Goal: Information Seeking & Learning: Compare options

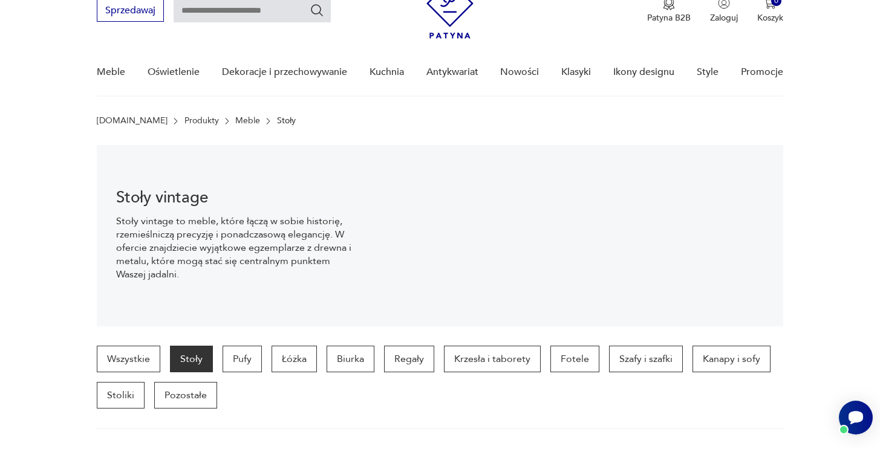
scroll to position [44, 0]
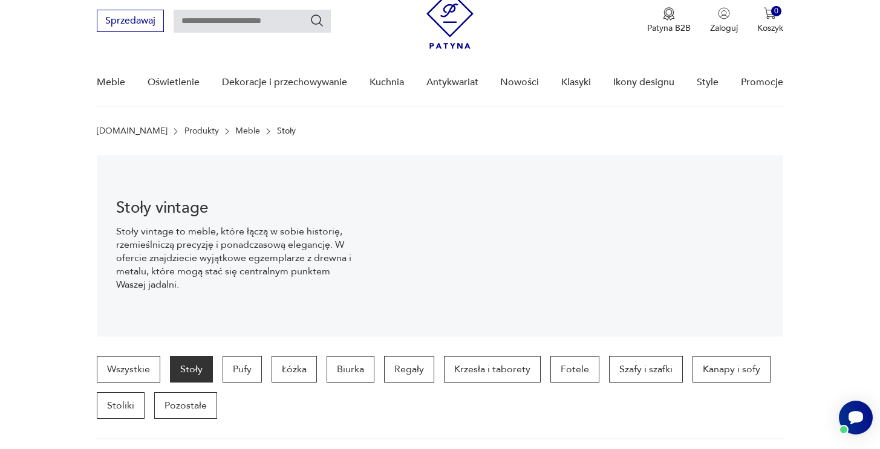
click at [277, 133] on p "Stoły" at bounding box center [286, 131] width 19 height 10
click at [277, 134] on p "Stoły" at bounding box center [286, 131] width 19 height 10
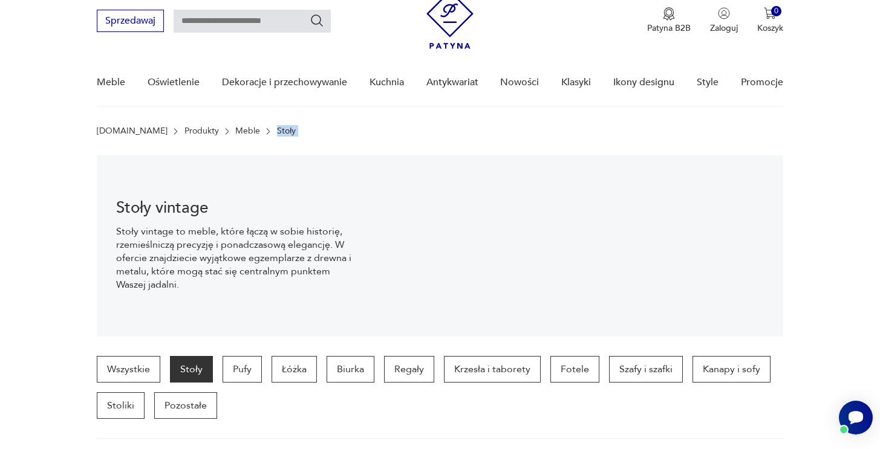
click at [277, 134] on p "Stoły" at bounding box center [286, 131] width 19 height 10
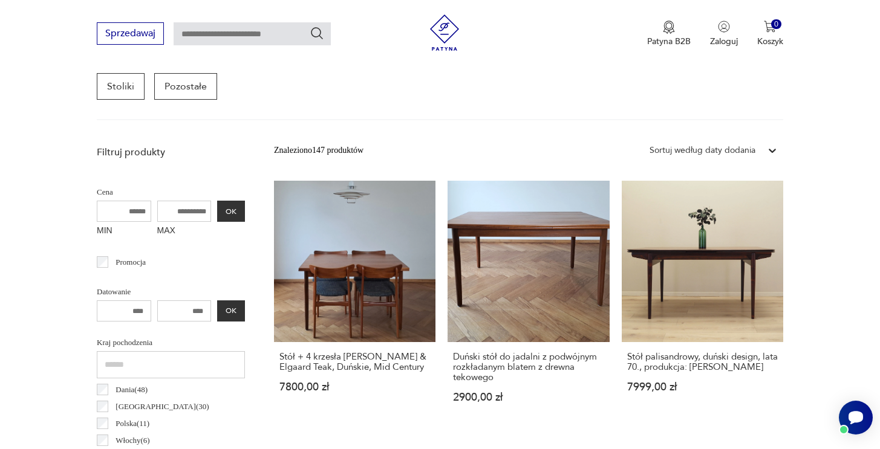
scroll to position [334, 0]
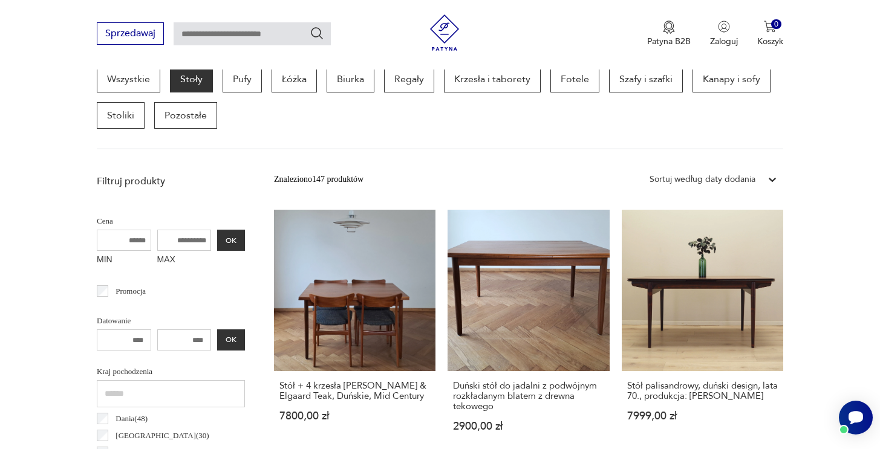
click at [758, 178] on div "Sortuj według daty dodania" at bounding box center [703, 180] width 118 height 16
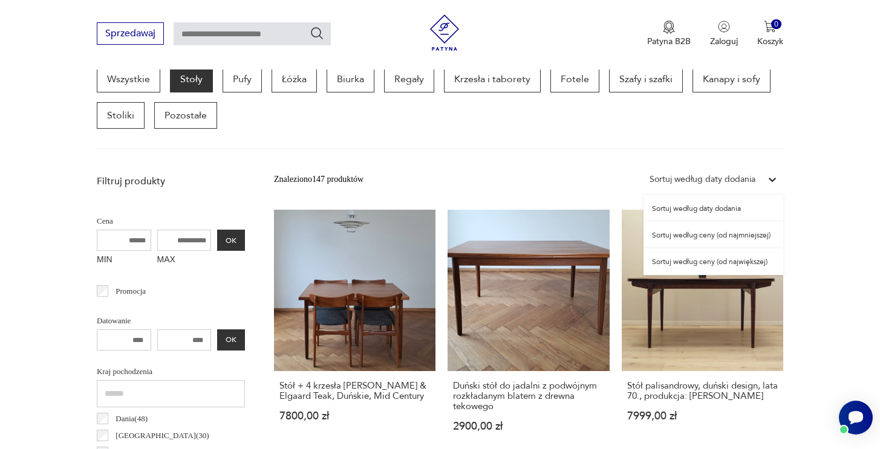
click at [763, 229] on div "Sortuj według ceny (od najmniejszej)" at bounding box center [714, 235] width 140 height 27
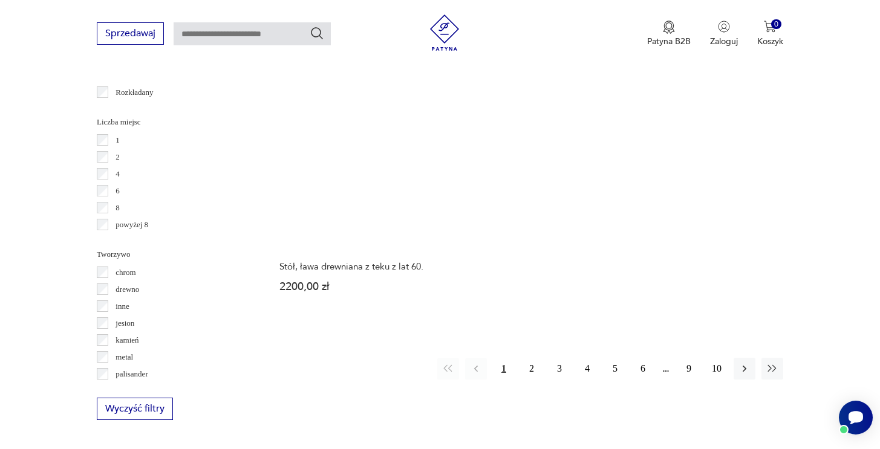
scroll to position [1732, 0]
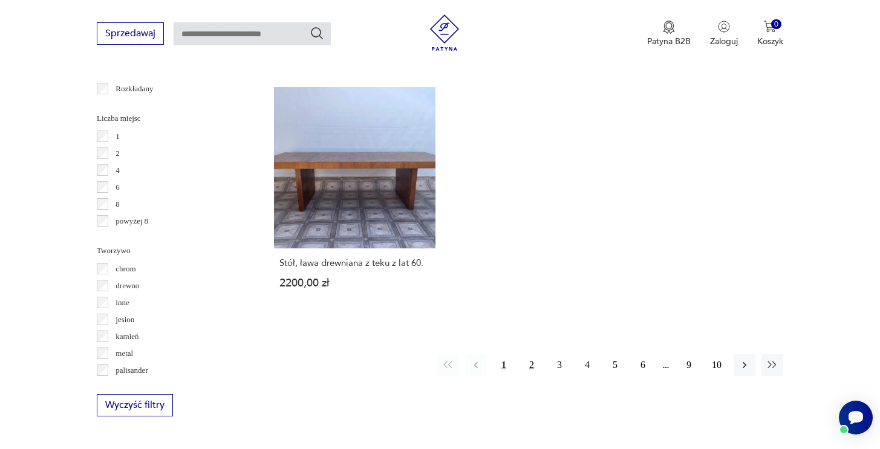
click at [533, 363] on button "2" at bounding box center [532, 365] width 22 height 22
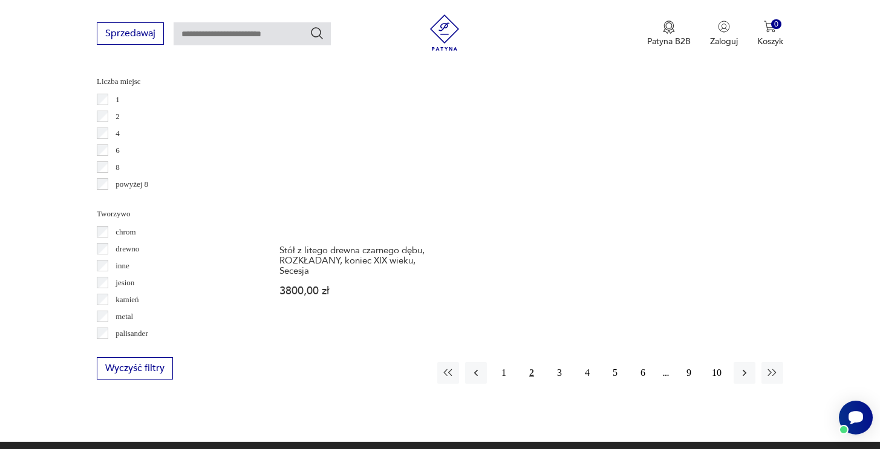
scroll to position [1772, 0]
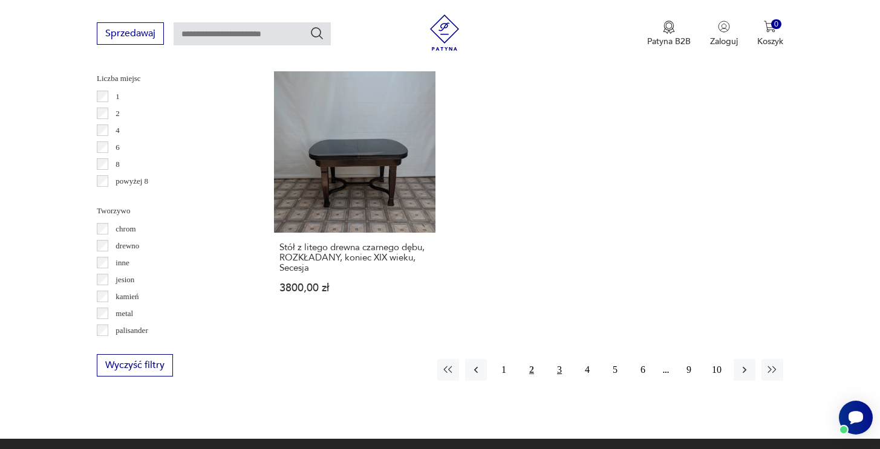
click at [561, 360] on button "3" at bounding box center [560, 370] width 22 height 22
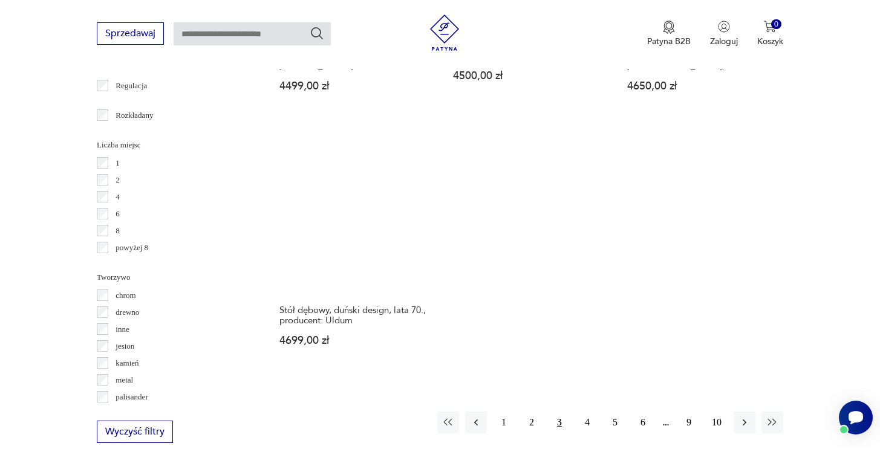
scroll to position [1708, 0]
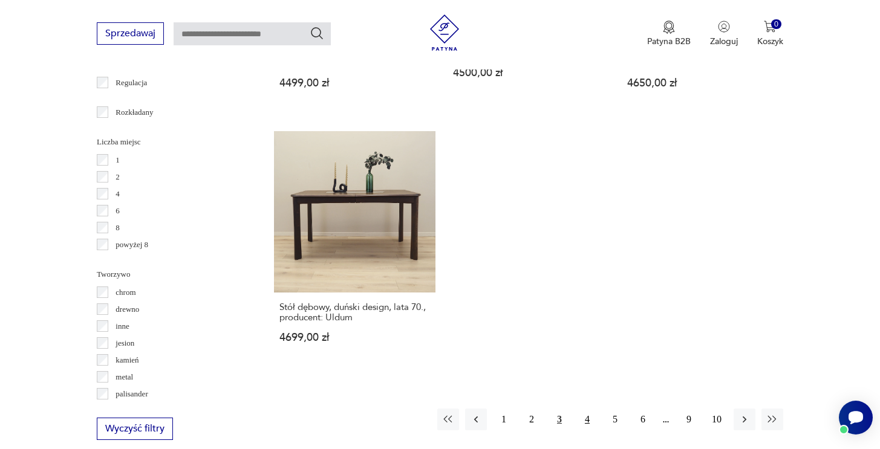
click at [589, 412] on button "4" at bounding box center [587, 420] width 22 height 22
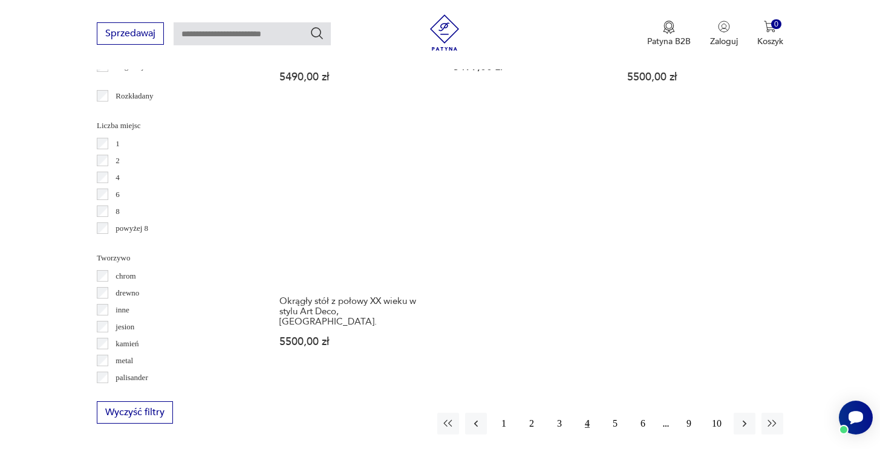
scroll to position [1728, 0]
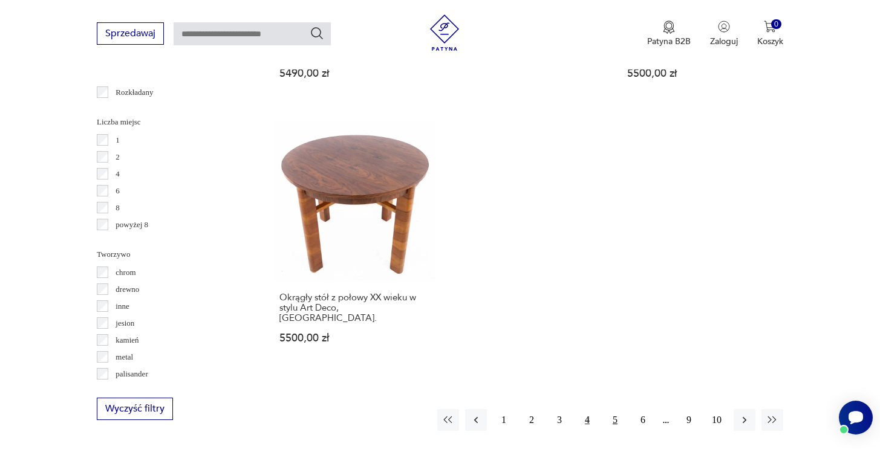
click at [616, 409] on button "5" at bounding box center [615, 420] width 22 height 22
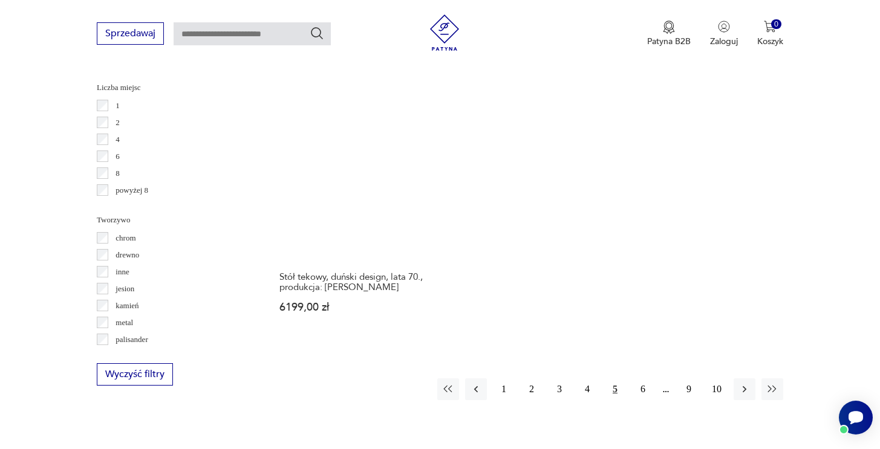
scroll to position [1804, 0]
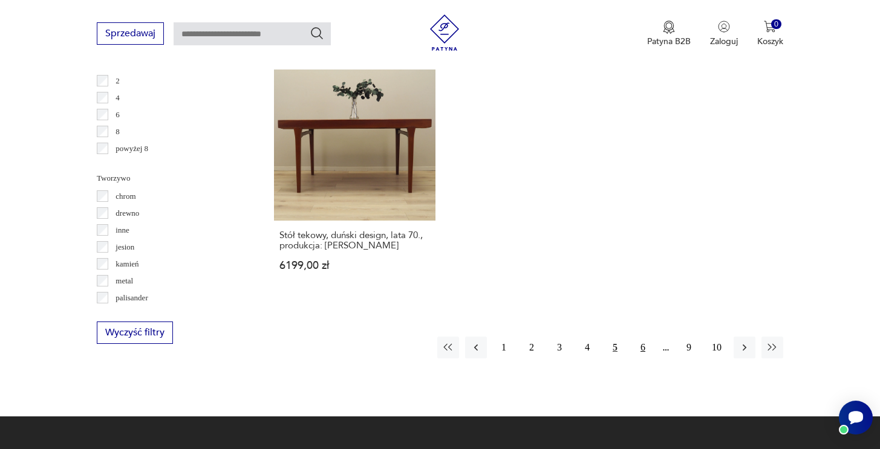
click at [638, 337] on button "6" at bounding box center [643, 348] width 22 height 22
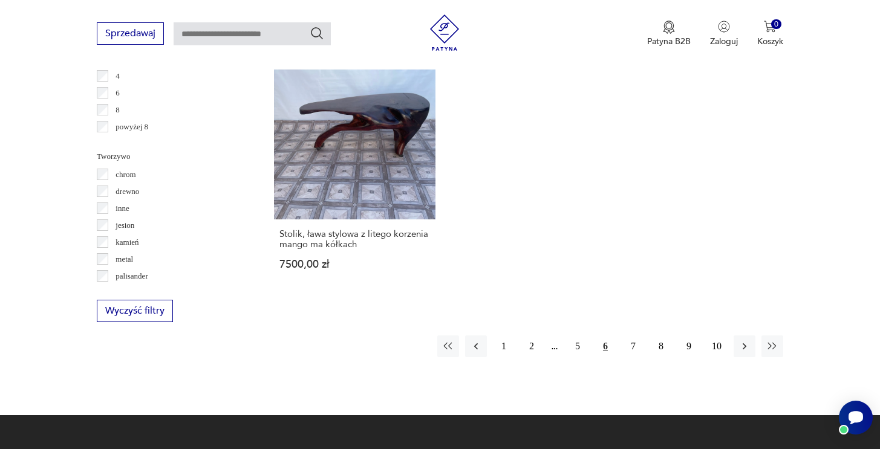
scroll to position [1842, 0]
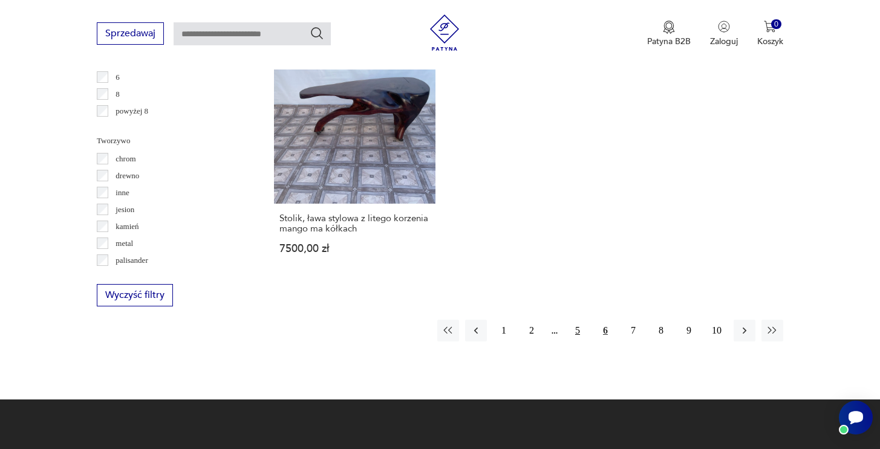
click at [576, 320] on button "5" at bounding box center [578, 331] width 22 height 22
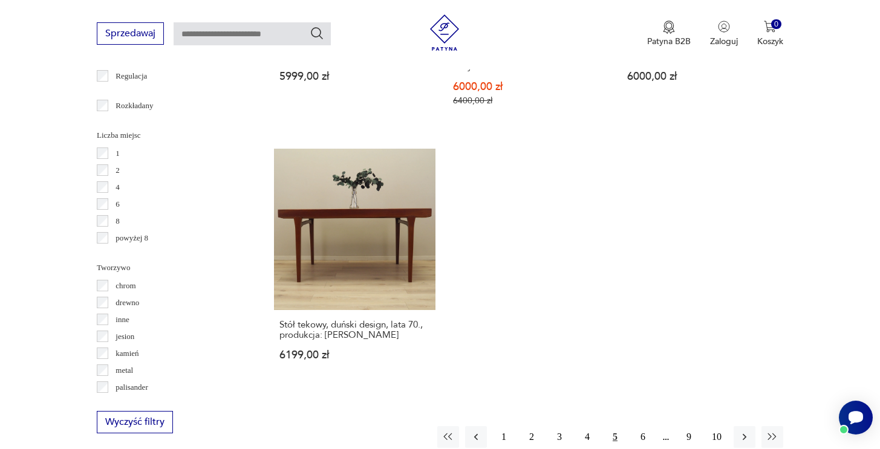
scroll to position [1789, 0]
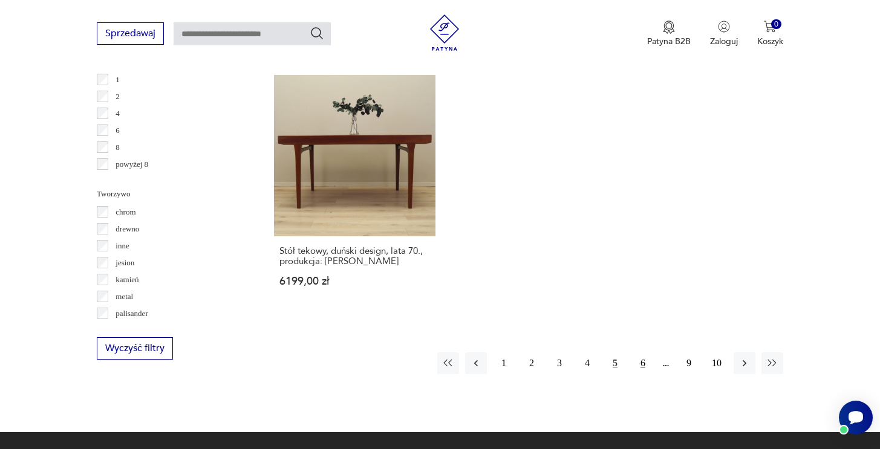
click at [645, 353] on button "6" at bounding box center [643, 364] width 22 height 22
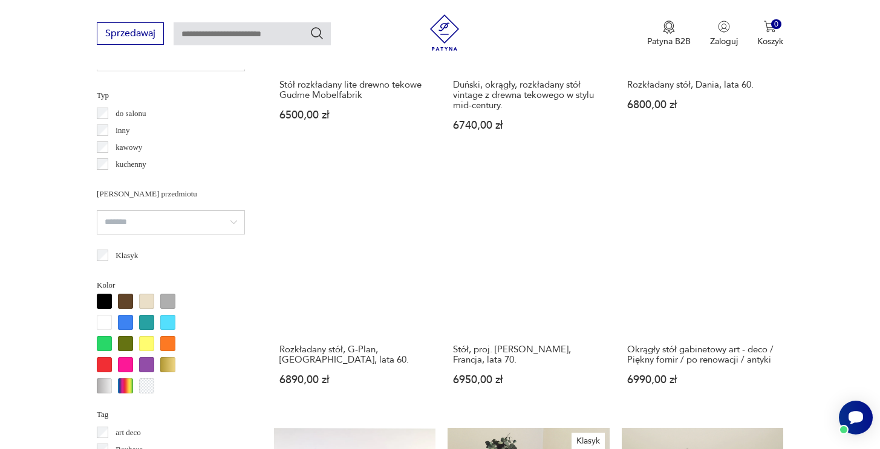
scroll to position [1443, 0]
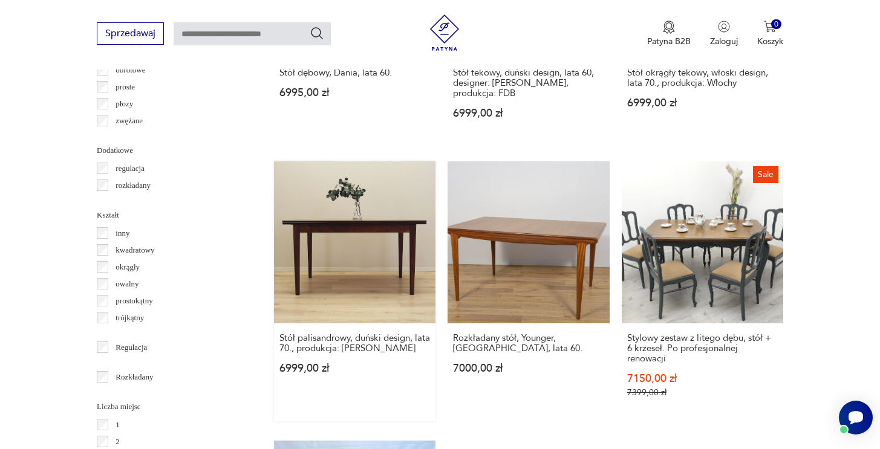
click at [420, 212] on link "Stół palisandrowy, duński design, lata 70., produkcja: Dania 6999,00 zł" at bounding box center [354, 290] width 161 height 259
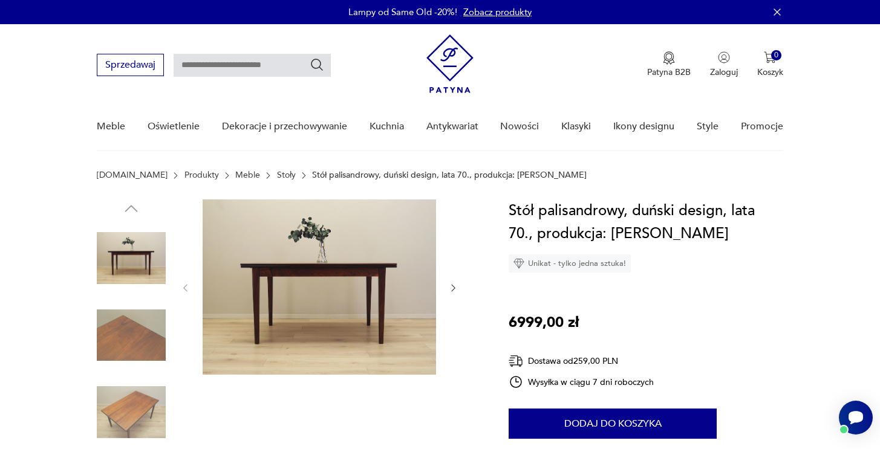
click at [145, 254] on img at bounding box center [131, 258] width 69 height 69
click at [317, 272] on img at bounding box center [319, 287] width 233 height 175
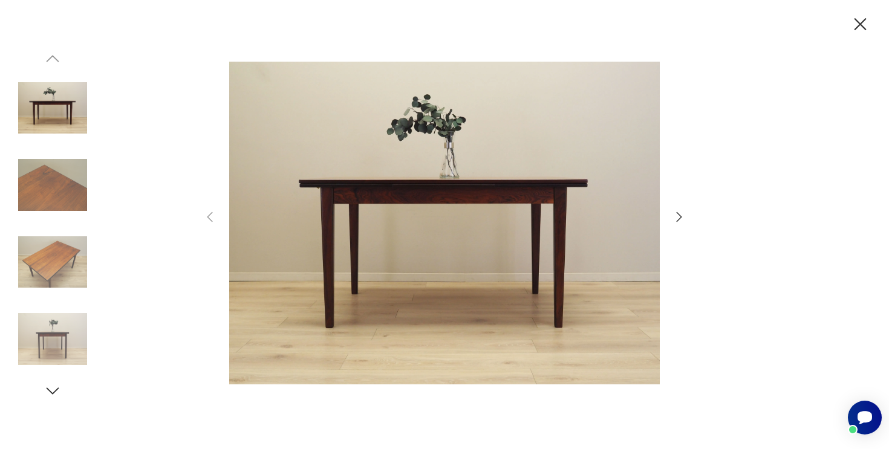
click at [688, 214] on div at bounding box center [444, 224] width 889 height 449
click at [679, 214] on icon "button" at bounding box center [679, 217] width 15 height 15
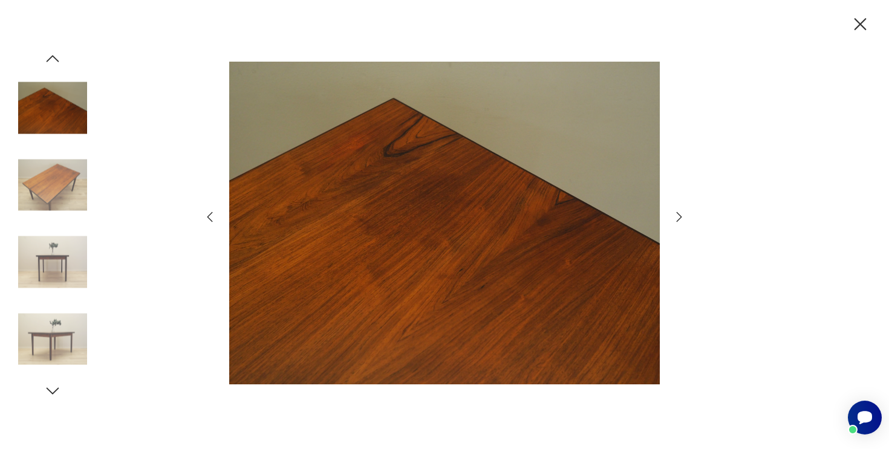
click at [679, 214] on icon "button" at bounding box center [679, 217] width 15 height 15
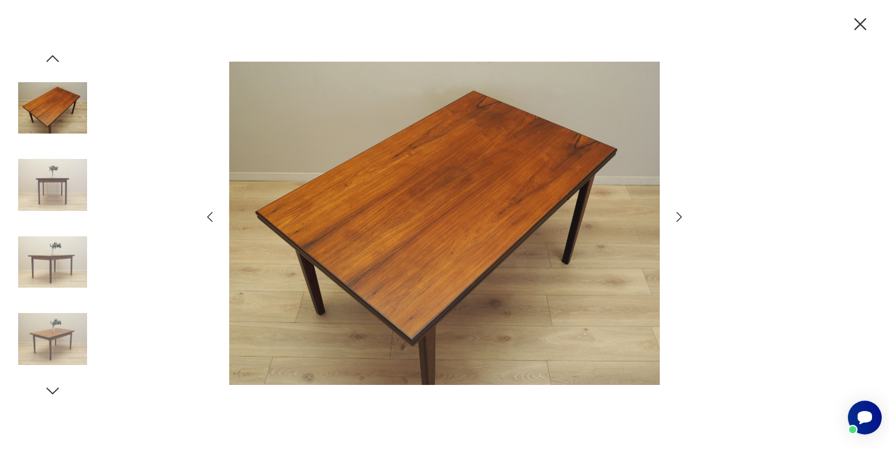
click at [679, 214] on icon "button" at bounding box center [679, 217] width 15 height 15
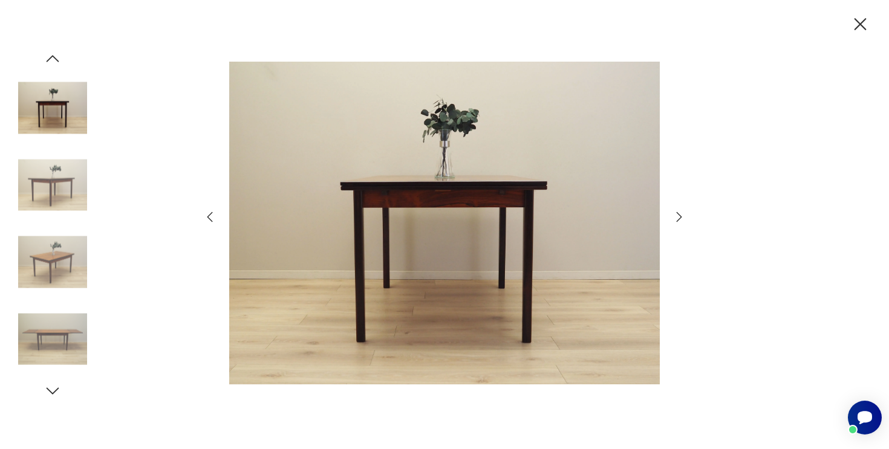
click at [679, 214] on icon "button" at bounding box center [679, 217] width 15 height 15
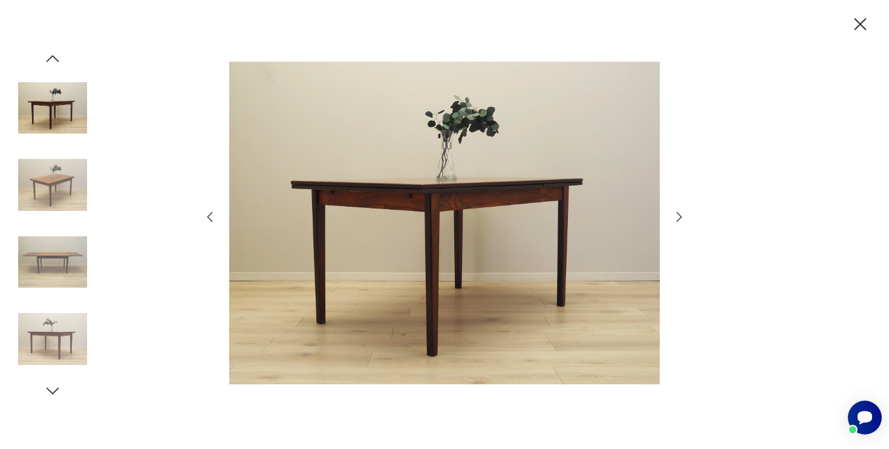
click at [216, 216] on icon "button" at bounding box center [210, 217] width 15 height 15
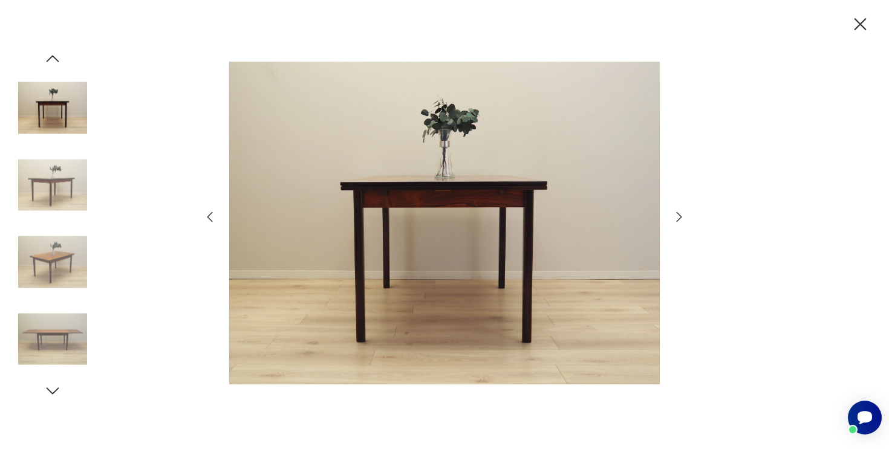
click at [216, 216] on icon "button" at bounding box center [210, 217] width 15 height 15
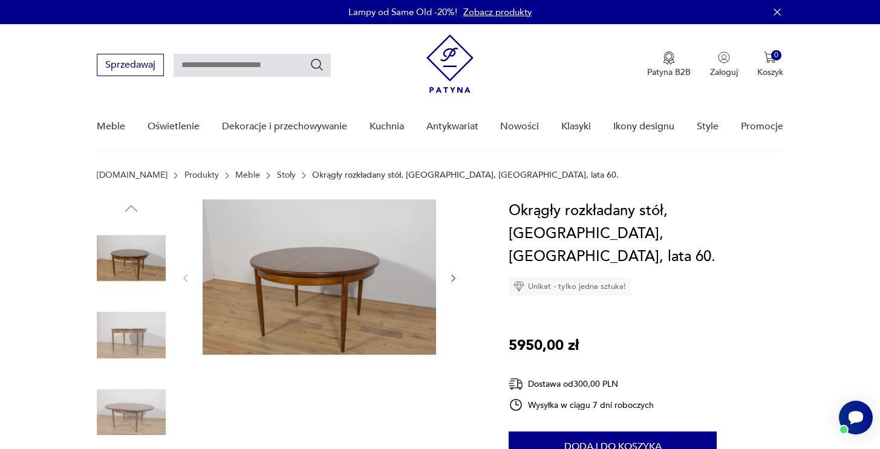
click at [263, 244] on img at bounding box center [319, 277] width 233 height 155
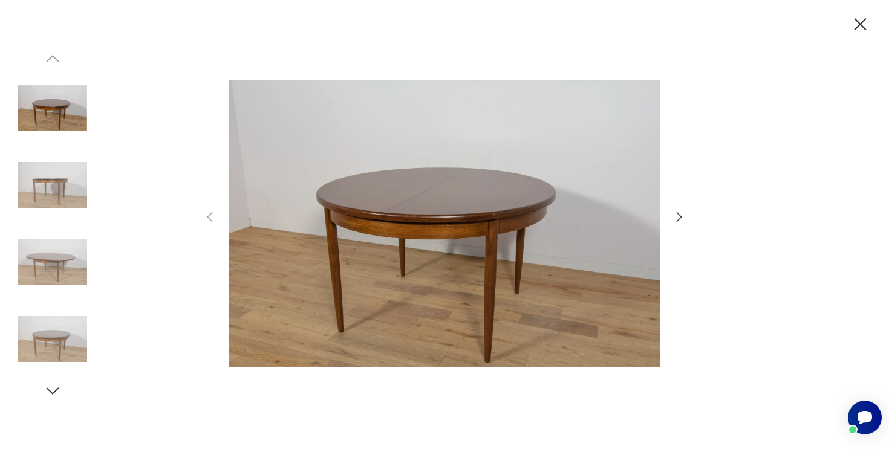
click at [502, 244] on img at bounding box center [444, 223] width 431 height 359
click at [863, 16] on icon "button" at bounding box center [860, 24] width 21 height 21
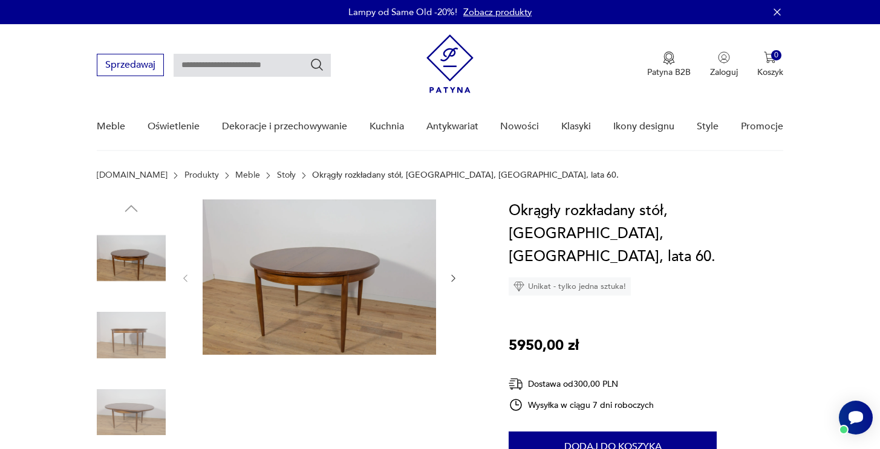
click at [277, 177] on link "Stoły" at bounding box center [286, 176] width 19 height 10
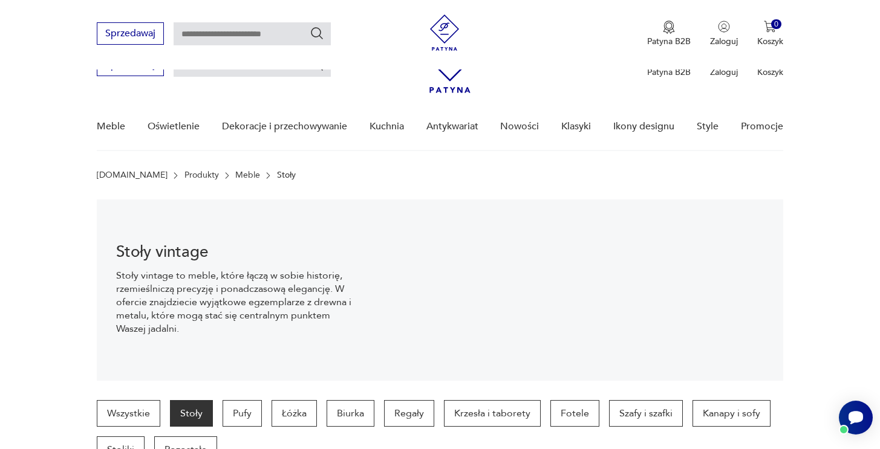
scroll to position [272, 0]
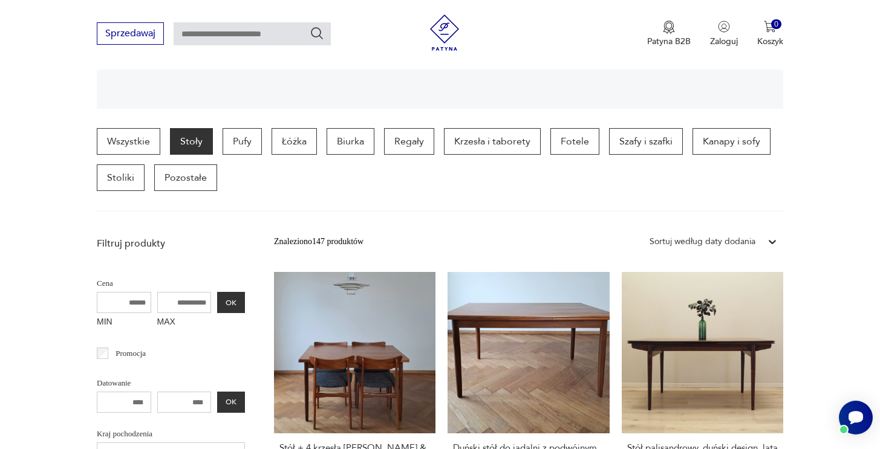
click at [696, 236] on div "Sortuj według daty dodania" at bounding box center [703, 241] width 106 height 13
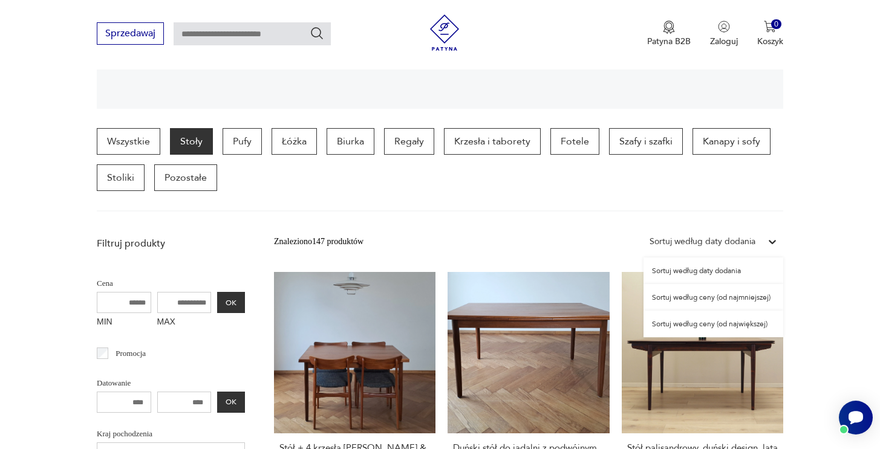
click at [739, 299] on div "Sortuj według ceny (od najmniejszej)" at bounding box center [714, 297] width 140 height 27
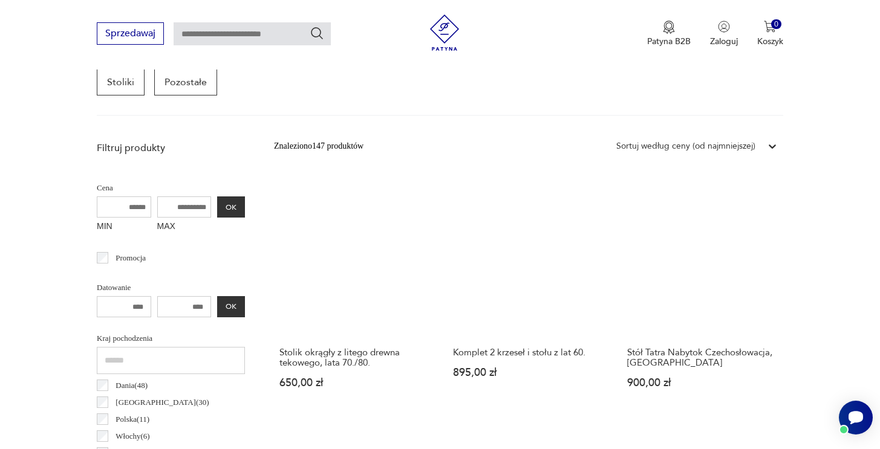
scroll to position [370, 0]
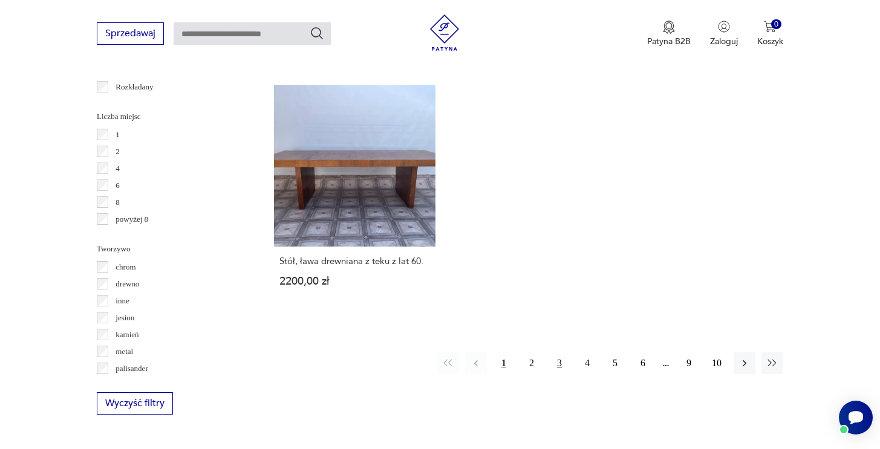
click at [549, 364] on button "3" at bounding box center [560, 364] width 22 height 22
click at [552, 364] on button "3" at bounding box center [560, 364] width 22 height 22
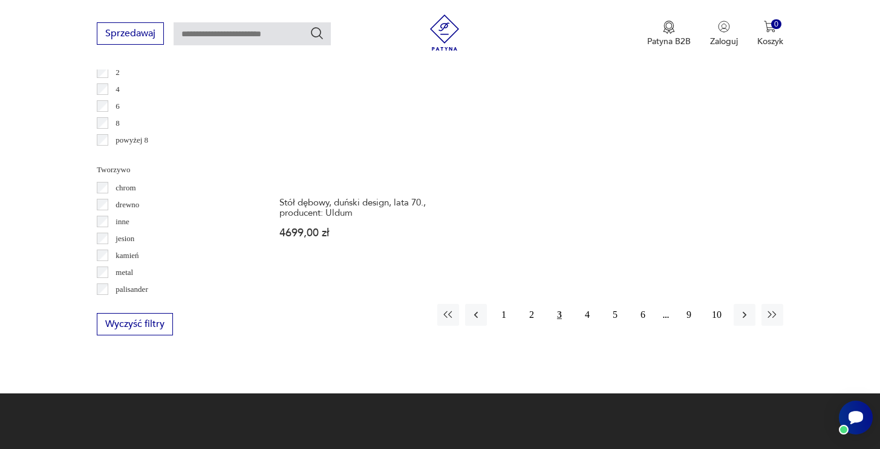
scroll to position [1818, 0]
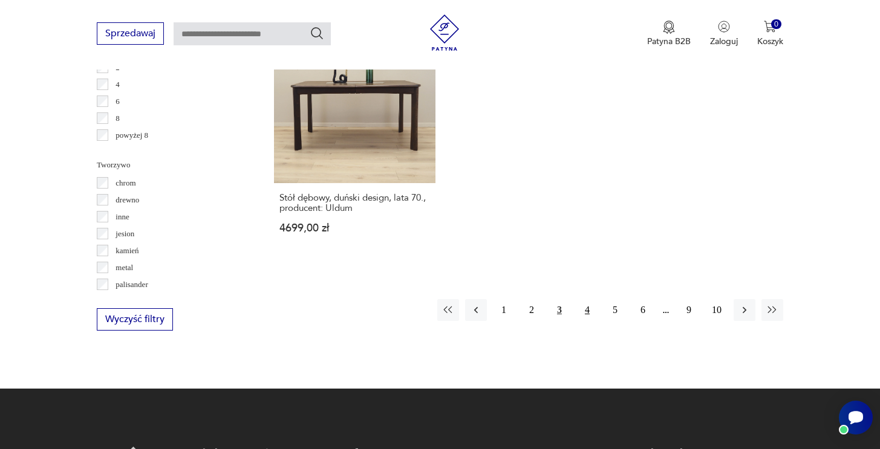
click at [589, 299] on button "4" at bounding box center [587, 310] width 22 height 22
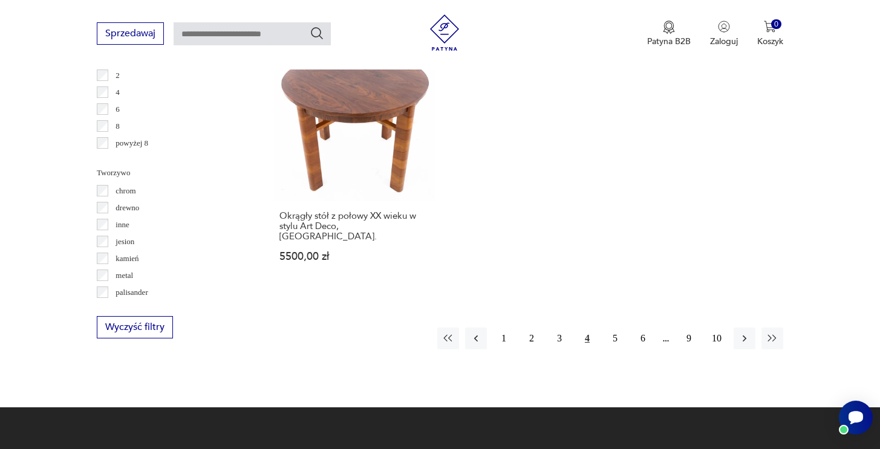
scroll to position [1802, 0]
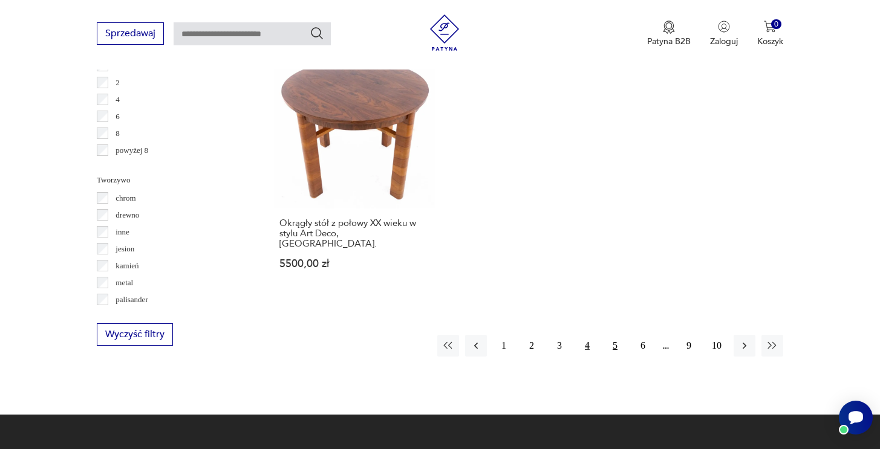
click at [611, 335] on button "5" at bounding box center [615, 346] width 22 height 22
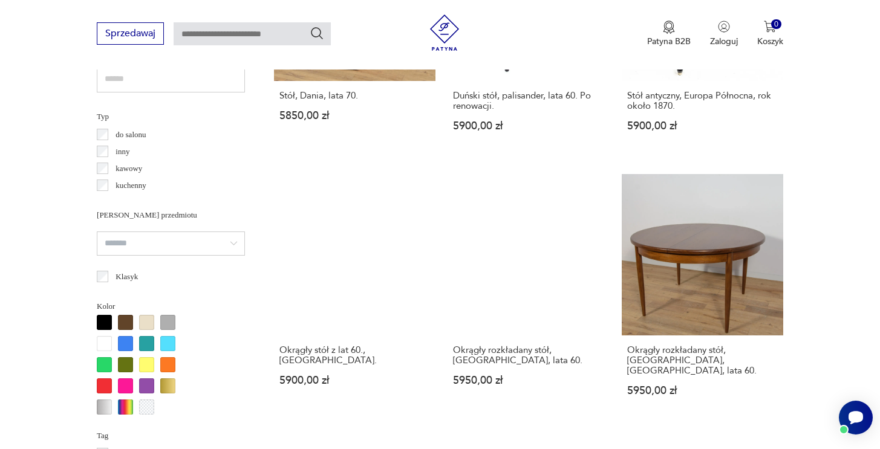
scroll to position [953, 0]
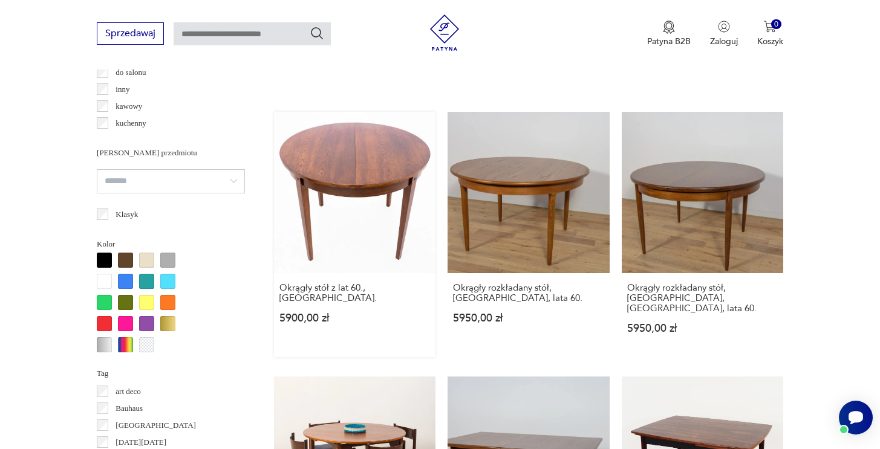
click at [374, 176] on link "Okrągły stół z lat 60., Polska. 5900,00 zł" at bounding box center [354, 235] width 161 height 246
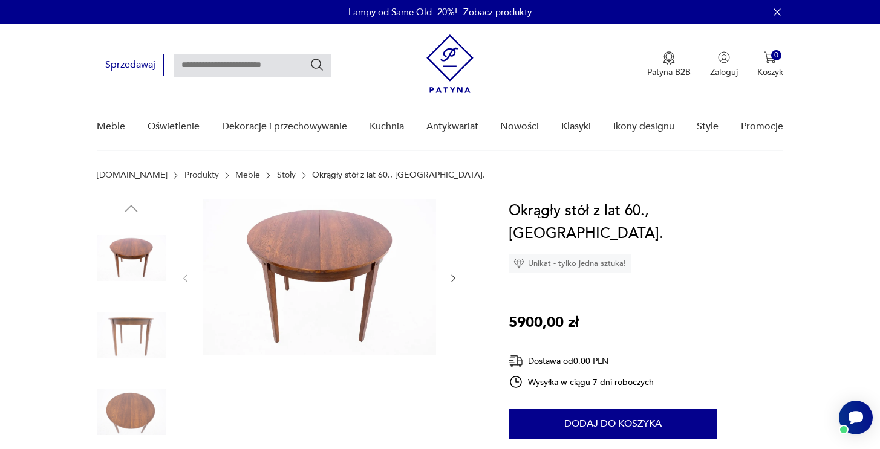
click at [142, 396] on img at bounding box center [131, 412] width 69 height 69
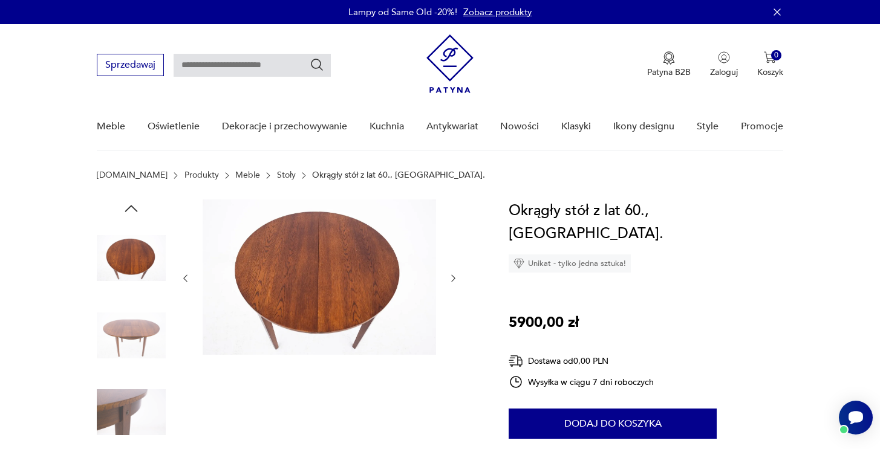
click at [142, 396] on img at bounding box center [131, 412] width 69 height 69
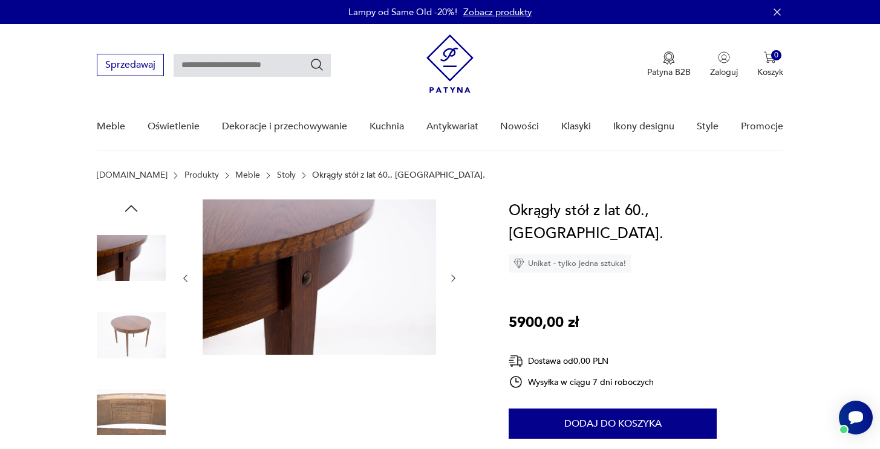
click at [142, 396] on img at bounding box center [131, 412] width 69 height 69
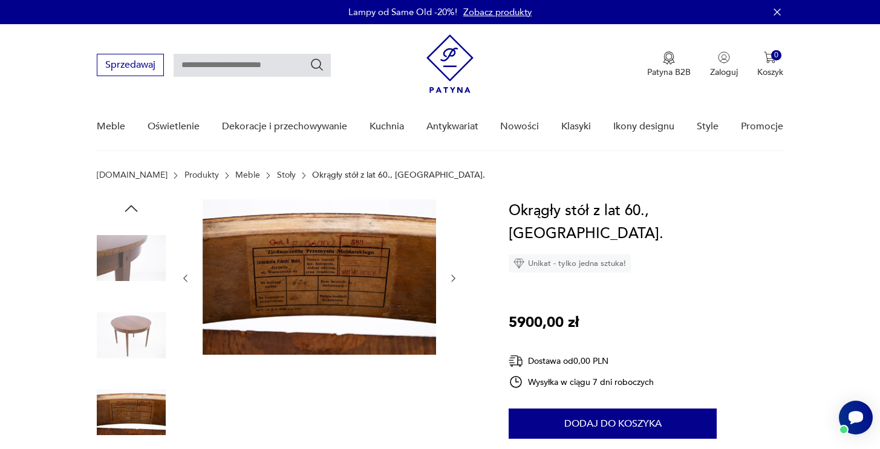
click at [138, 362] on img at bounding box center [131, 335] width 69 height 69
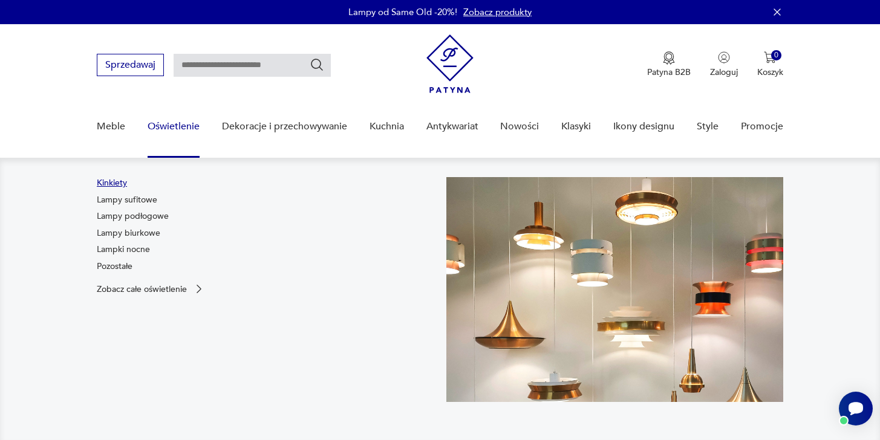
click at [111, 185] on link "Kinkiety" at bounding box center [112, 183] width 30 height 12
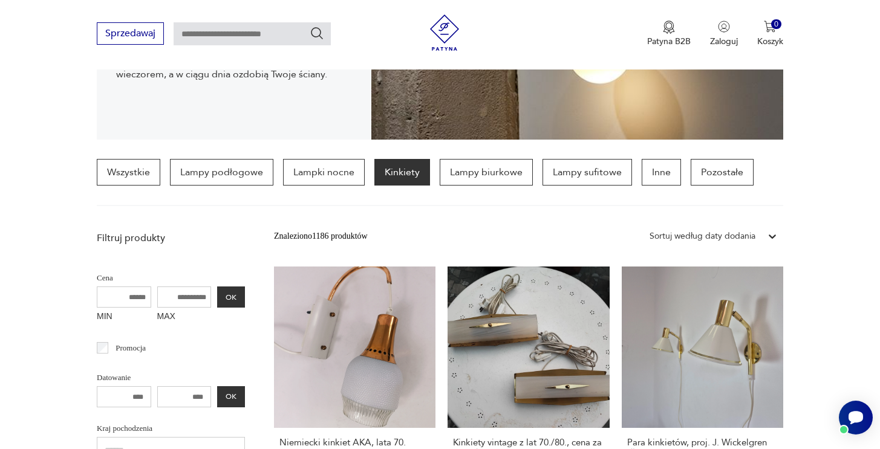
scroll to position [328, 0]
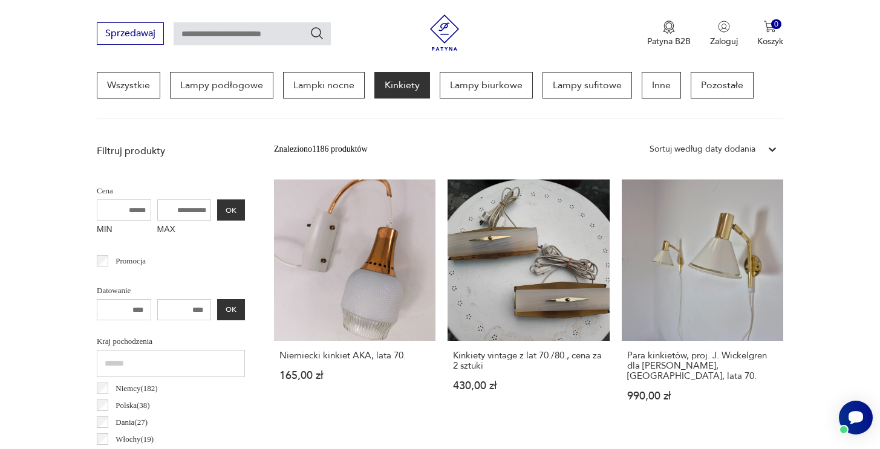
click at [726, 152] on div "Sortuj według daty dodania" at bounding box center [703, 149] width 106 height 13
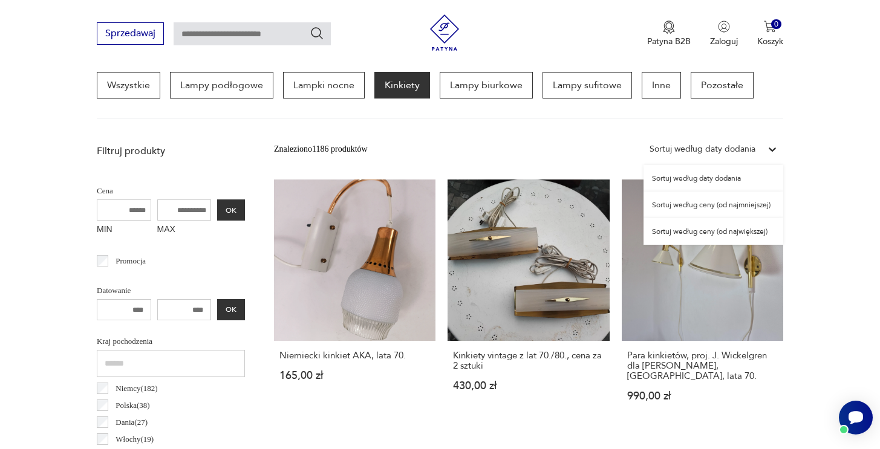
click at [770, 232] on div "Sortuj według ceny (od największej)" at bounding box center [714, 231] width 140 height 27
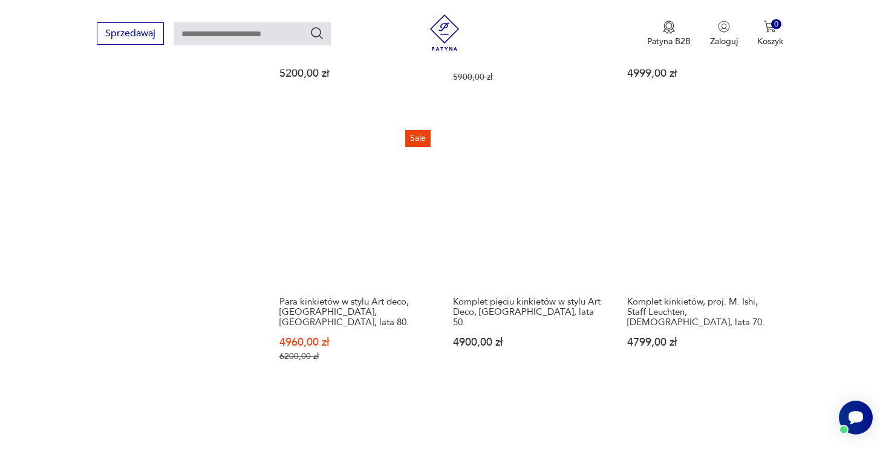
scroll to position [1700, 0]
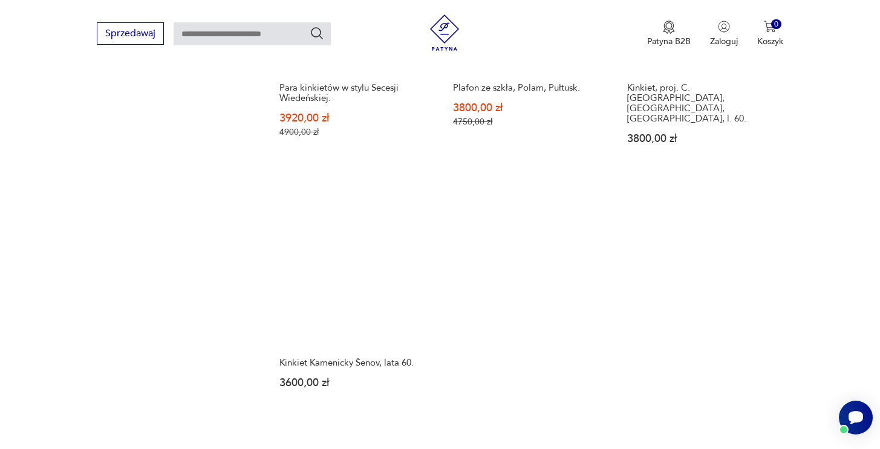
scroll to position [1715, 0]
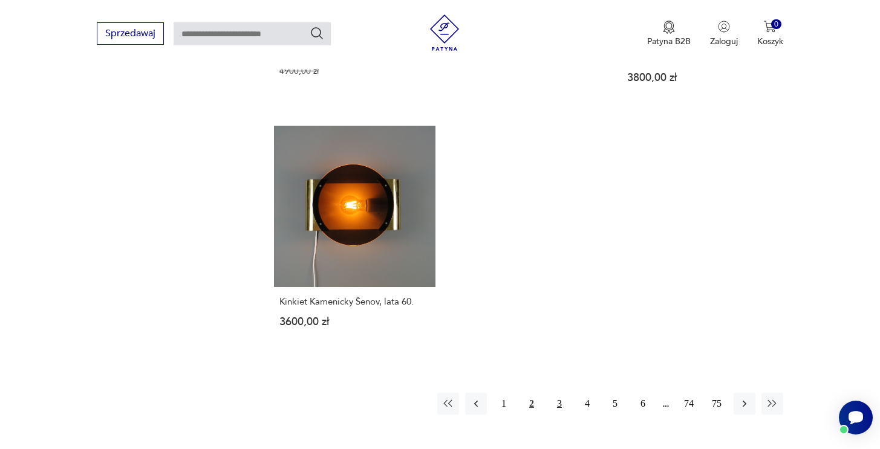
click at [563, 393] on button "3" at bounding box center [560, 404] width 22 height 22
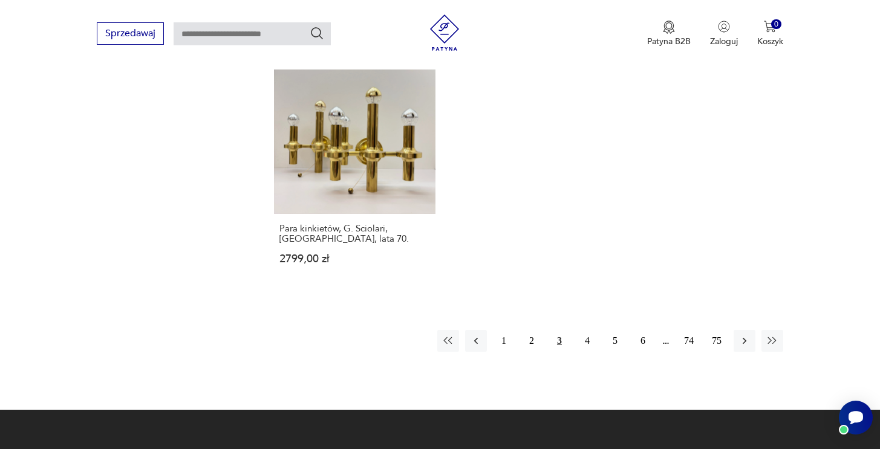
scroll to position [1815, 0]
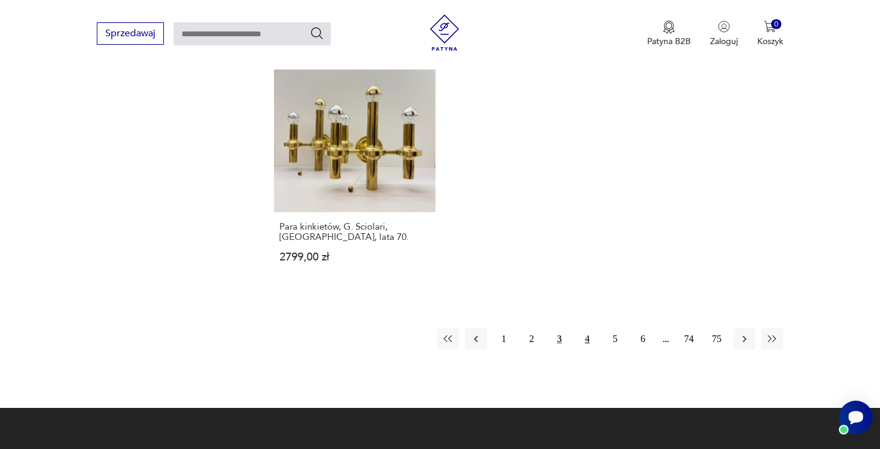
click at [585, 328] on button "4" at bounding box center [587, 339] width 22 height 22
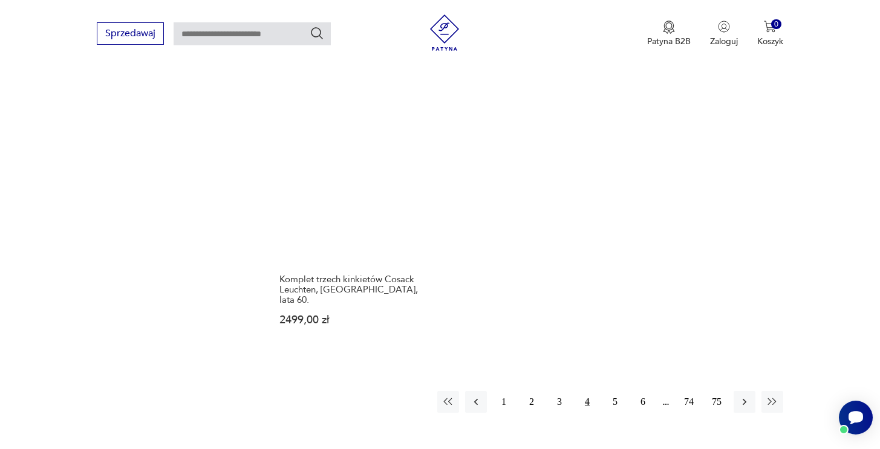
scroll to position [1750, 0]
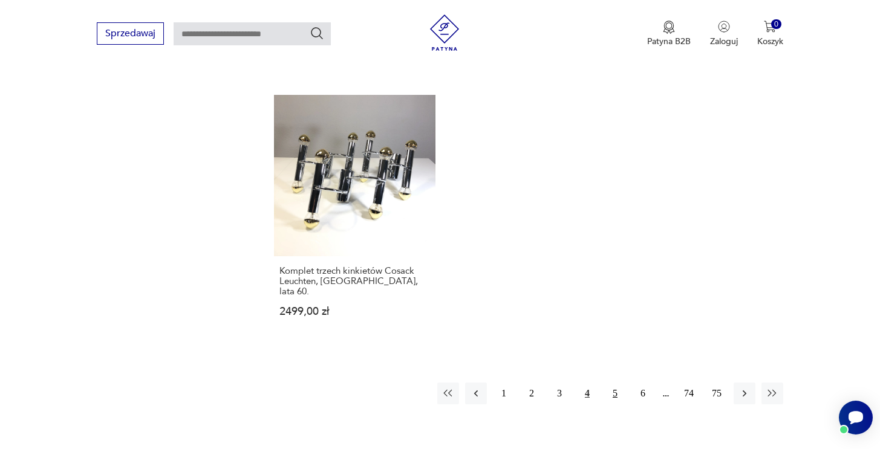
click at [613, 383] on button "5" at bounding box center [615, 394] width 22 height 22
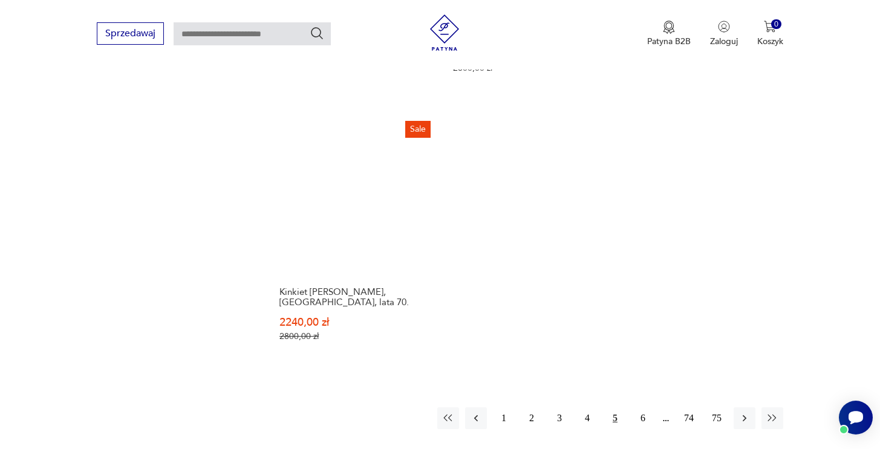
scroll to position [1718, 0]
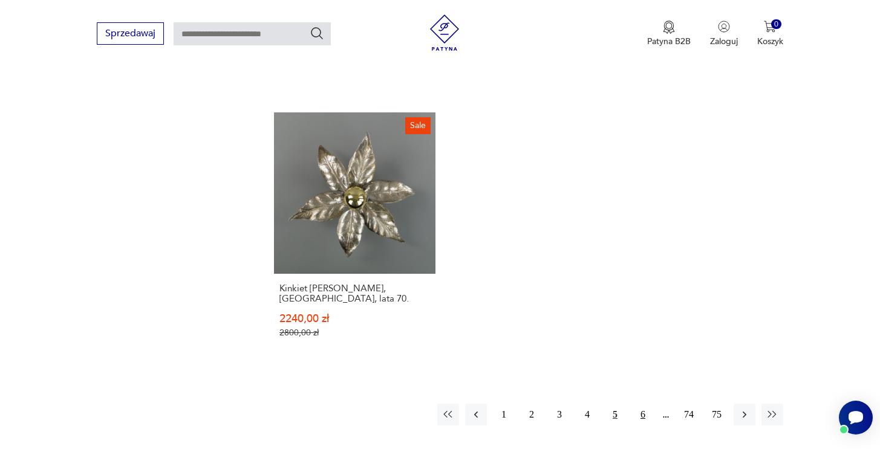
click at [649, 404] on button "6" at bounding box center [643, 415] width 22 height 22
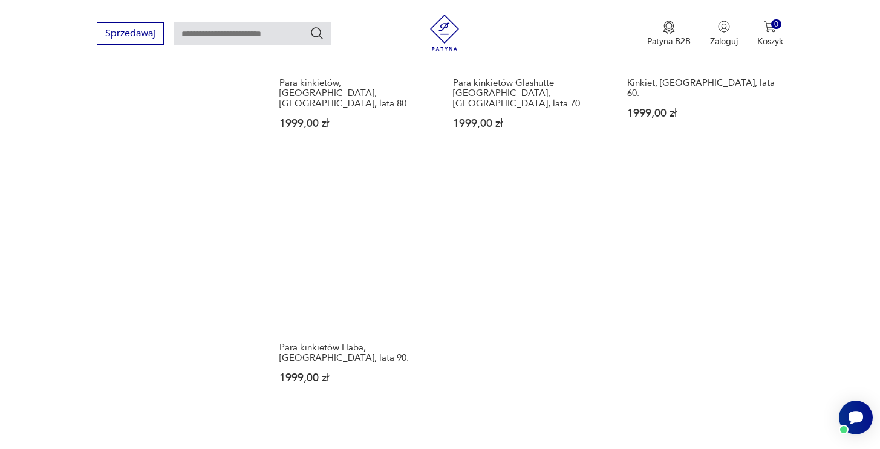
scroll to position [1681, 0]
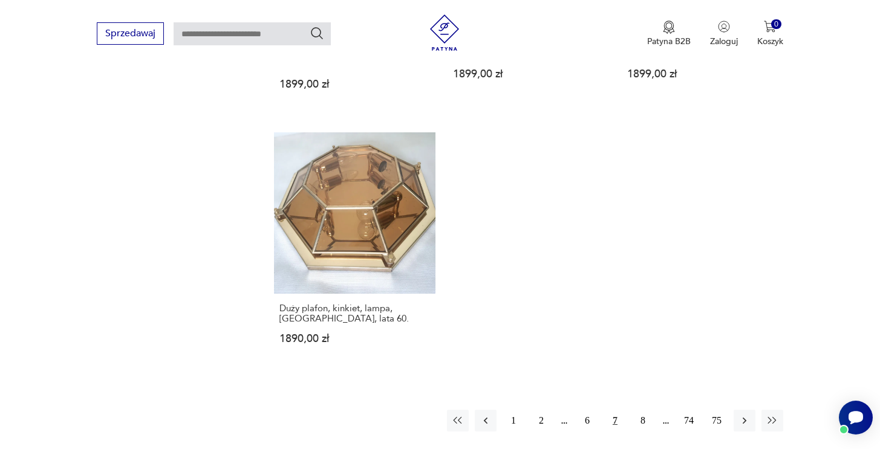
scroll to position [1732, 0]
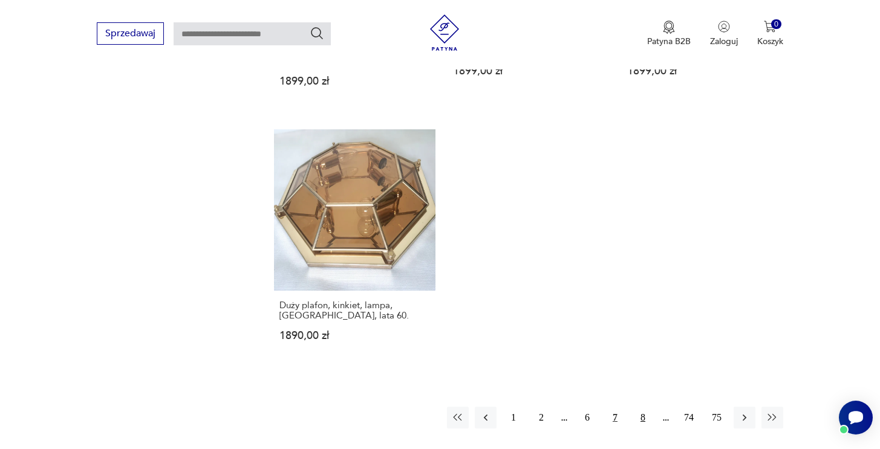
click at [639, 407] on button "8" at bounding box center [643, 418] width 22 height 22
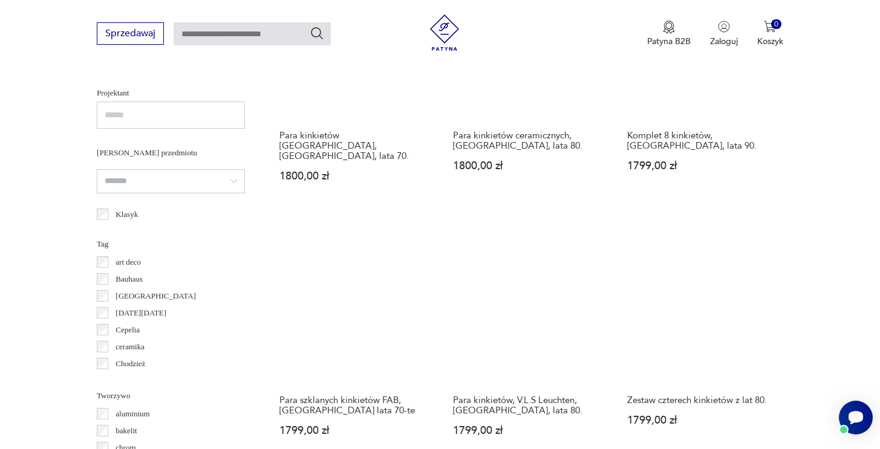
scroll to position [5, 0]
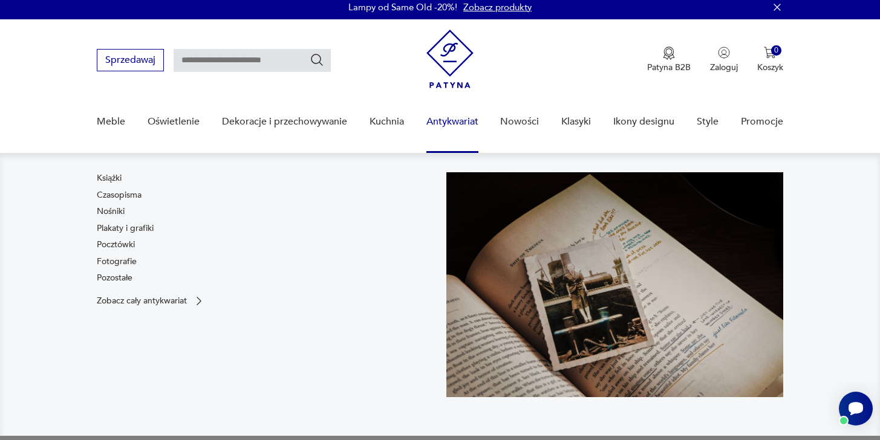
click at [448, 115] on link "Antykwariat" at bounding box center [452, 122] width 52 height 47
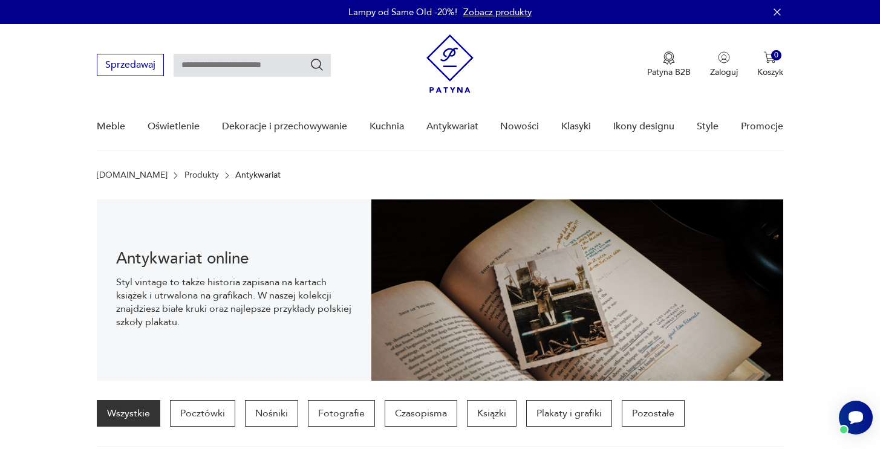
click at [540, 124] on div "Meble Oświetlenie Dekoracje i przechowywanie Kuchnia Antykwariat Nowości Klasyk…" at bounding box center [440, 126] width 686 height 47
click at [524, 128] on link "Nowości" at bounding box center [519, 126] width 39 height 47
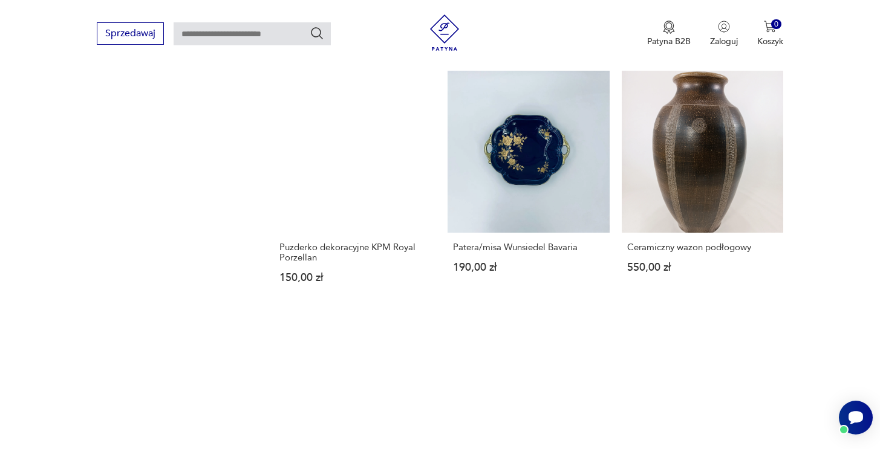
scroll to position [1301, 0]
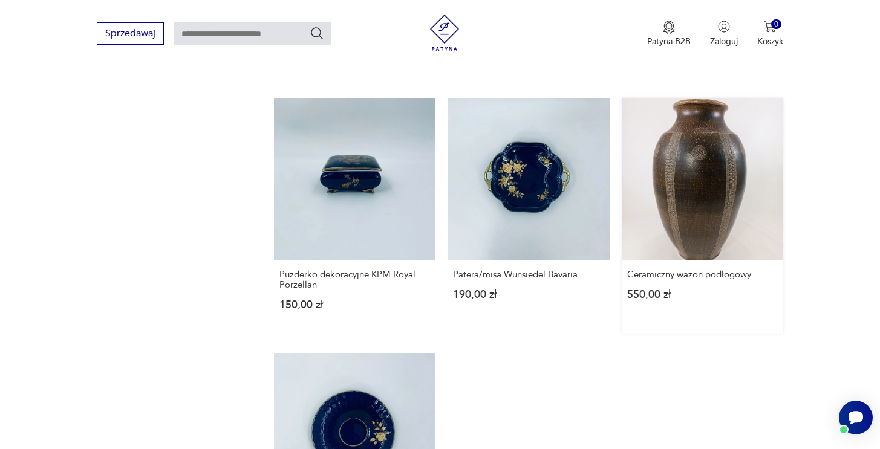
click at [740, 180] on link "Ceramiczny wazon podłogowy 550,00 zł" at bounding box center [702, 215] width 161 height 235
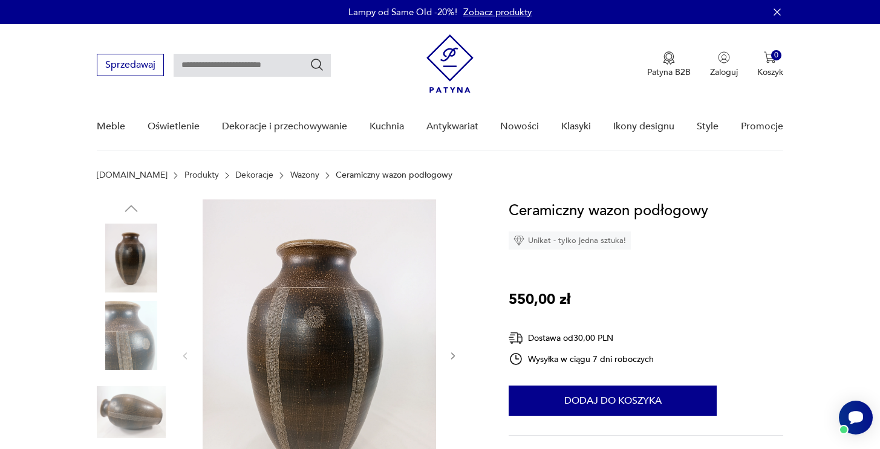
click at [126, 320] on img at bounding box center [131, 335] width 69 height 69
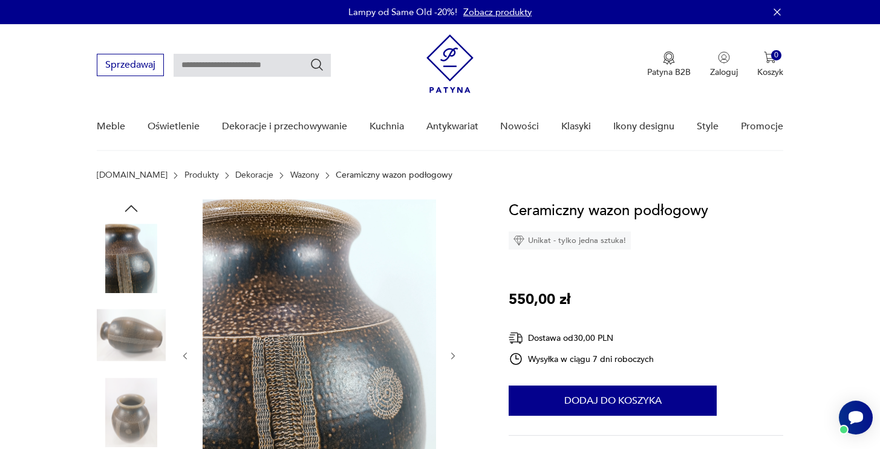
click at [125, 347] on img at bounding box center [131, 335] width 69 height 69
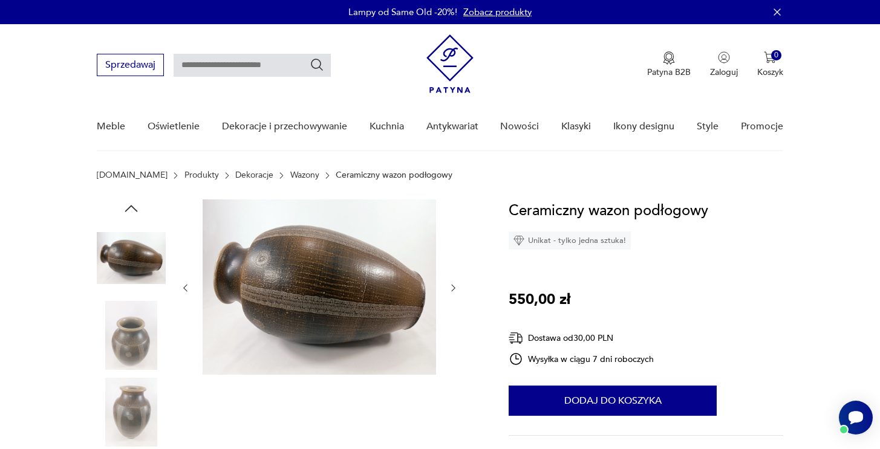
click at [125, 353] on img at bounding box center [131, 335] width 69 height 69
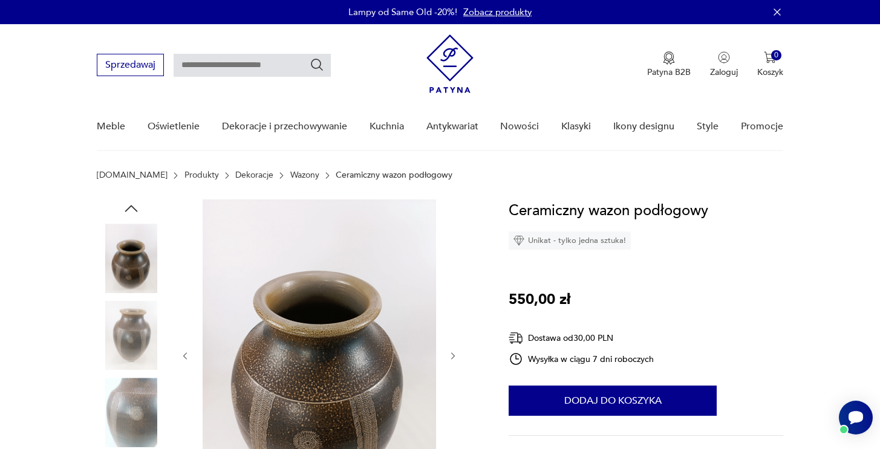
click at [129, 374] on div at bounding box center [131, 375] width 69 height 302
click at [131, 439] on img at bounding box center [131, 412] width 69 height 69
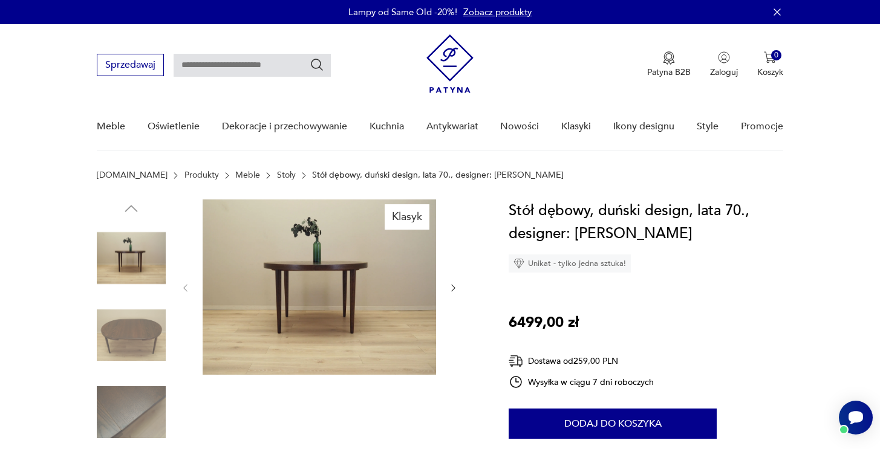
click at [134, 343] on img at bounding box center [131, 335] width 69 height 69
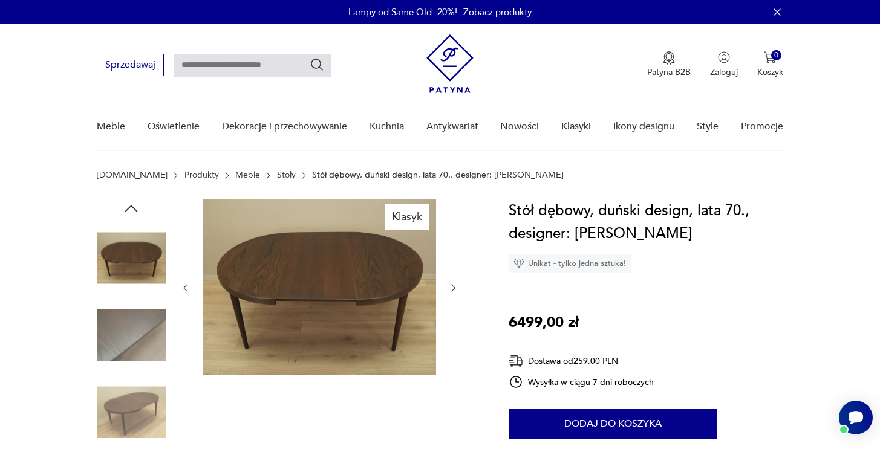
click at [134, 343] on img at bounding box center [131, 335] width 69 height 69
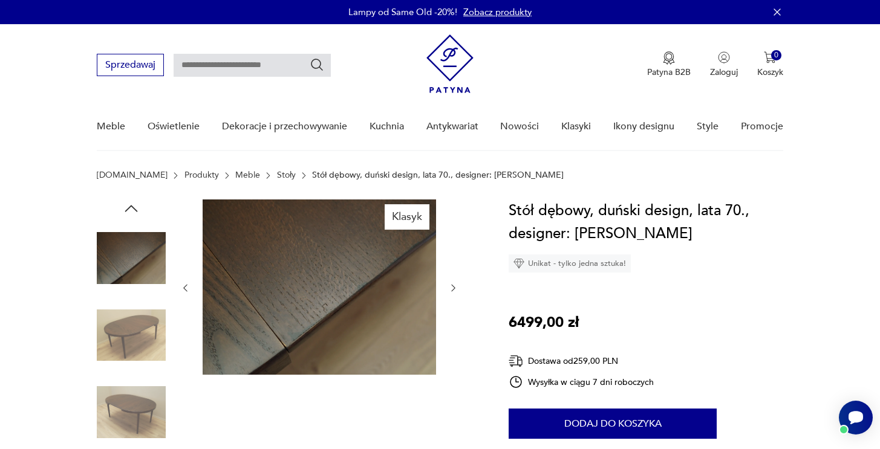
click at [135, 340] on img at bounding box center [131, 335] width 69 height 69
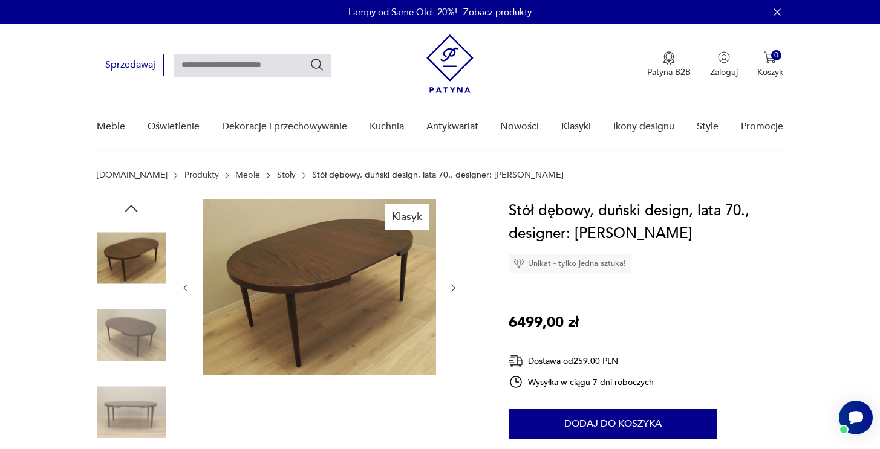
click at [135, 340] on img at bounding box center [131, 335] width 69 height 69
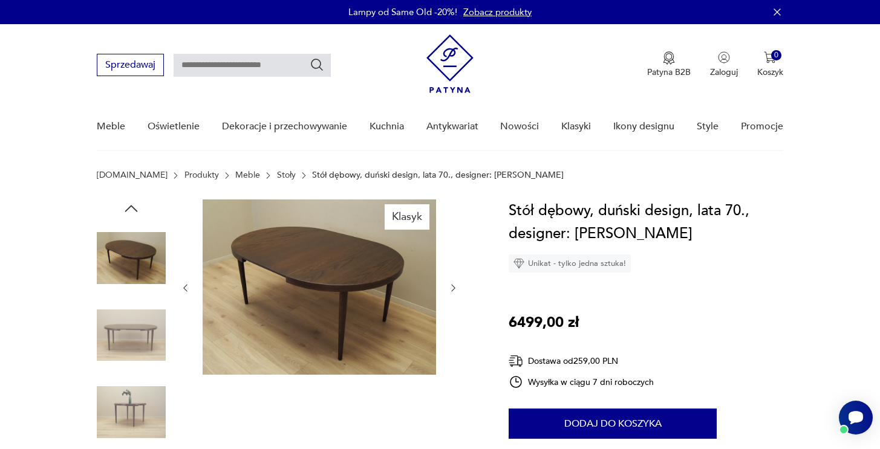
click at [135, 340] on img at bounding box center [131, 335] width 69 height 69
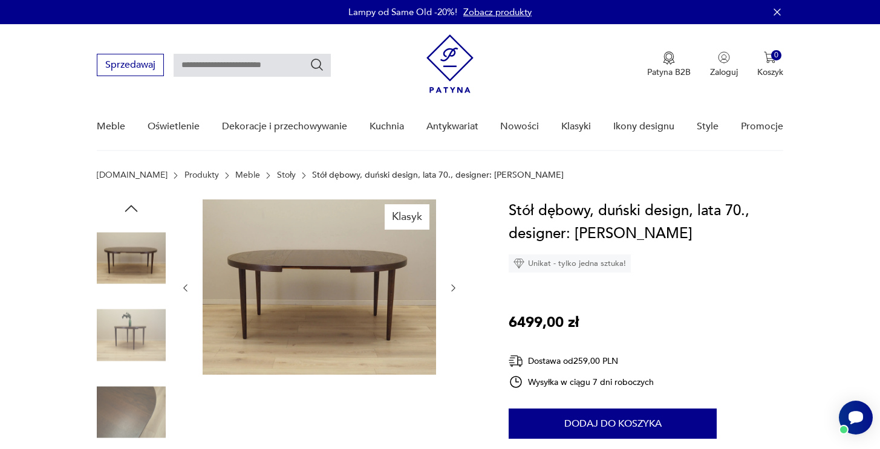
click at [135, 340] on img at bounding box center [131, 335] width 69 height 69
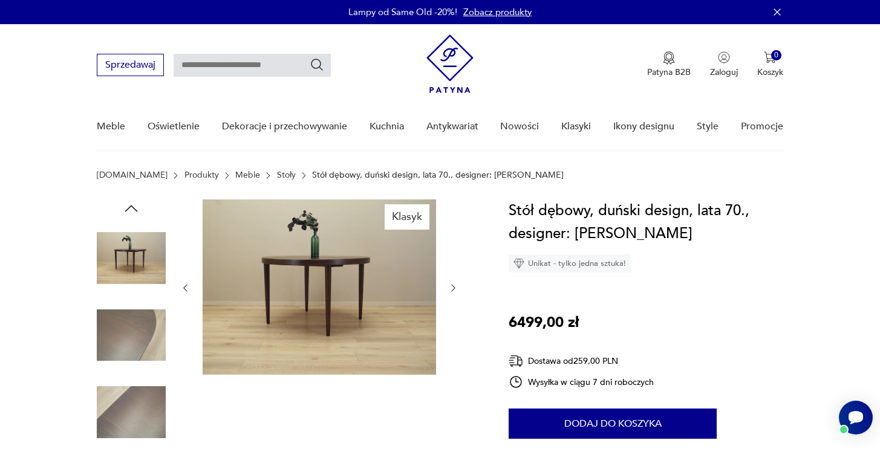
click at [342, 238] on img at bounding box center [319, 287] width 233 height 175
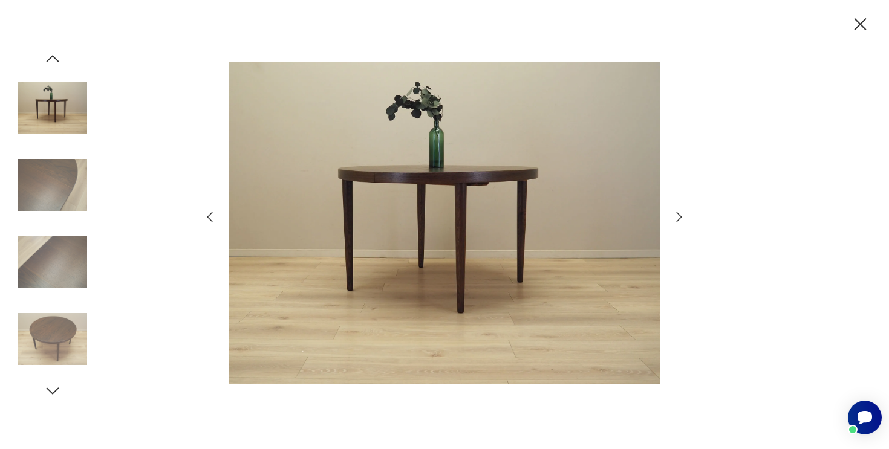
click at [673, 220] on icon "button" at bounding box center [679, 217] width 15 height 15
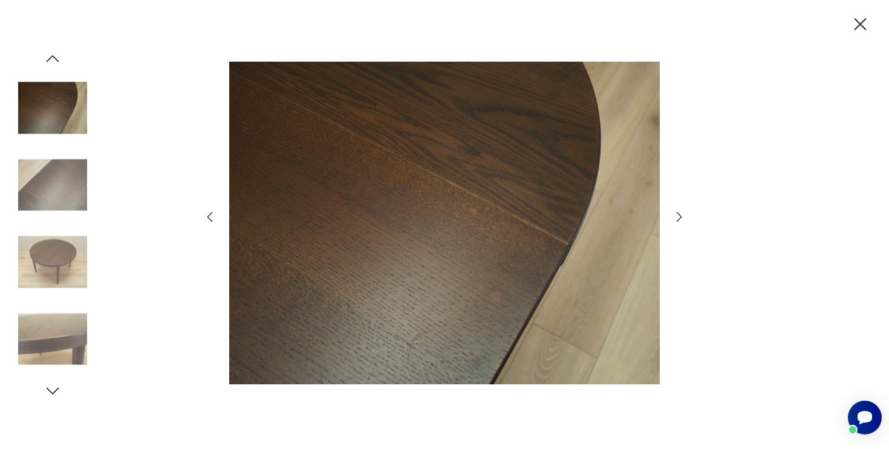
click at [678, 215] on icon "button" at bounding box center [679, 217] width 15 height 15
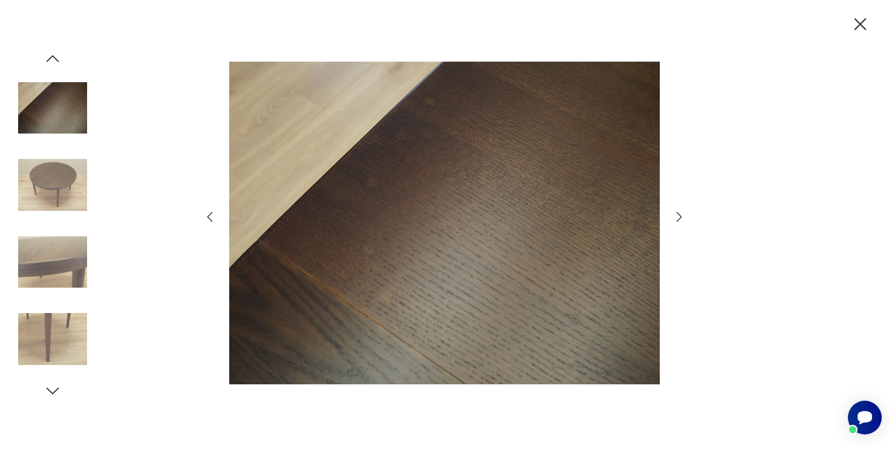
click at [678, 215] on icon "button" at bounding box center [679, 217] width 15 height 15
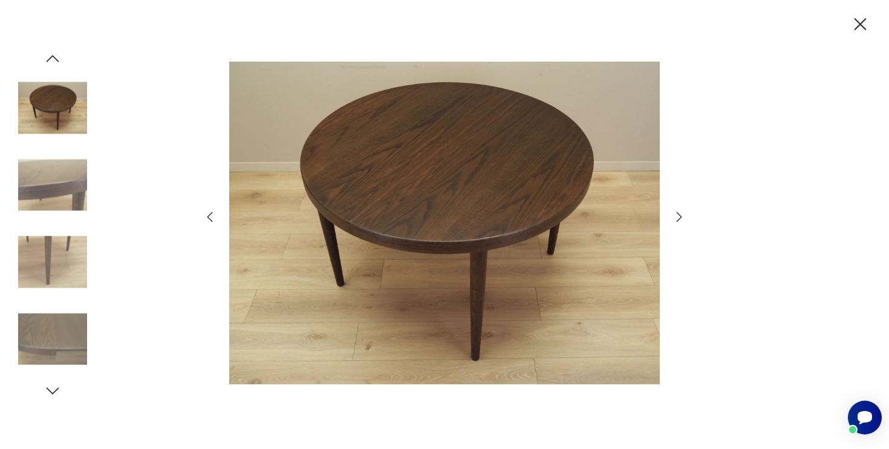
click at [680, 215] on icon "button" at bounding box center [679, 217] width 15 height 15
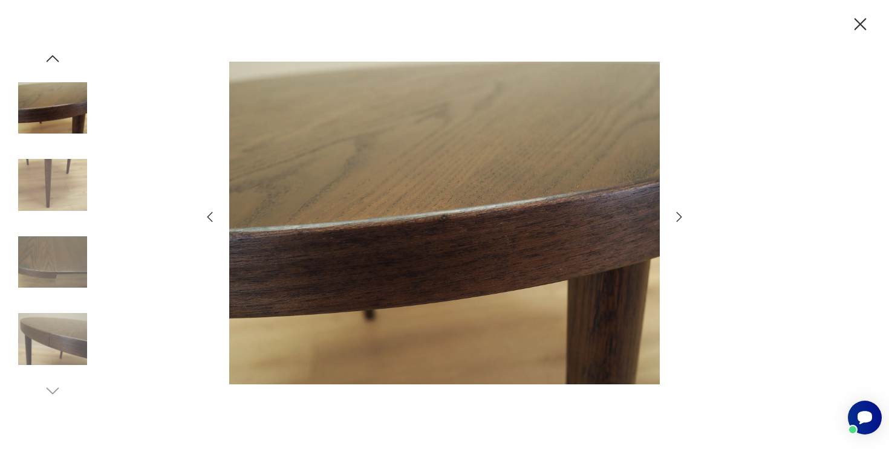
click at [680, 215] on icon "button" at bounding box center [679, 217] width 5 height 10
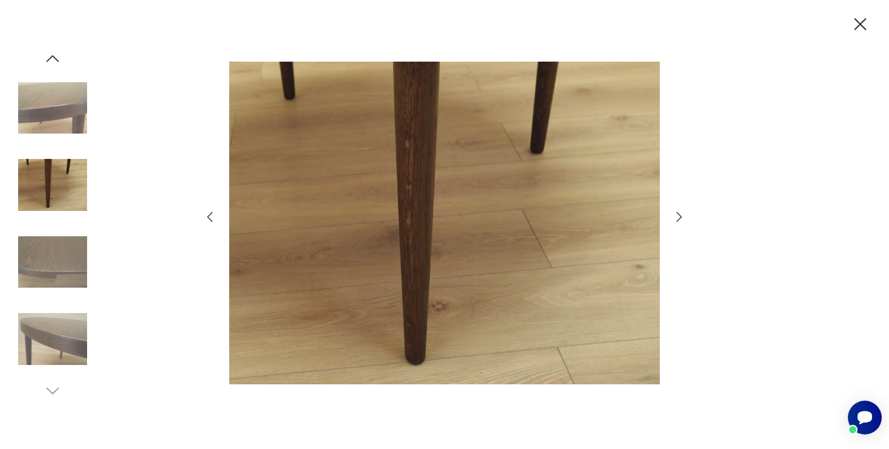
click at [677, 227] on div at bounding box center [445, 225] width 484 height 362
click at [677, 223] on icon "button" at bounding box center [679, 217] width 15 height 15
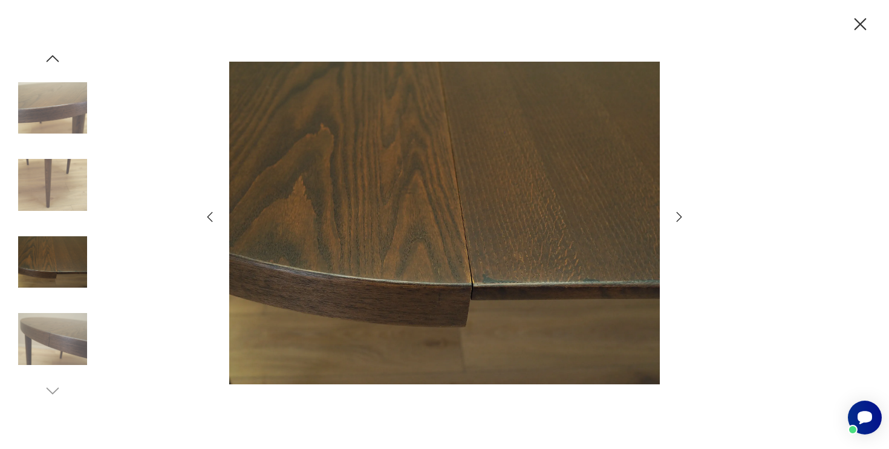
click at [677, 223] on icon "button" at bounding box center [679, 217] width 15 height 15
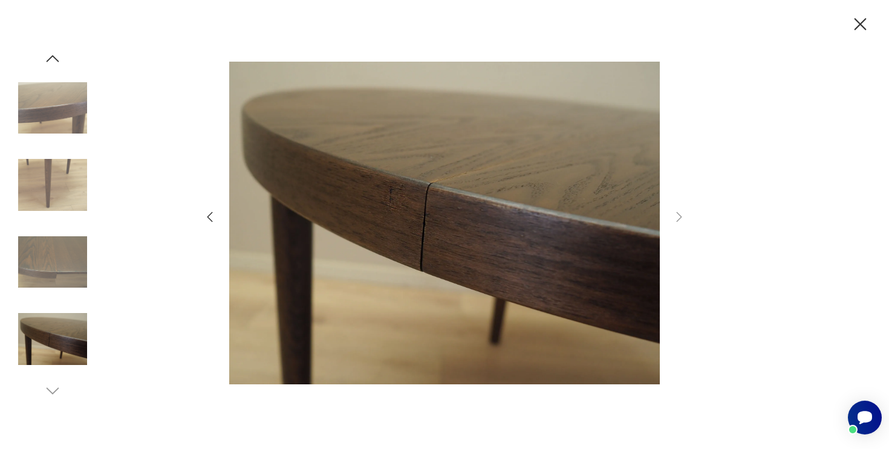
click at [209, 218] on icon "button" at bounding box center [209, 217] width 5 height 10
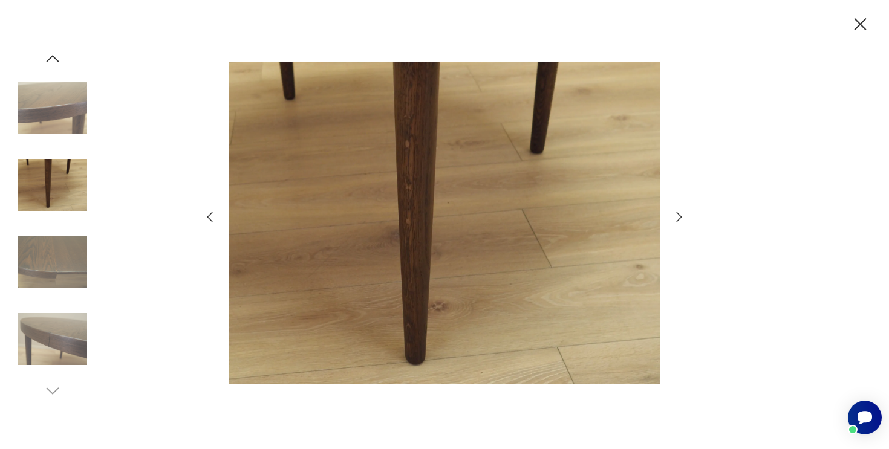
click at [209, 218] on icon "button" at bounding box center [209, 217] width 5 height 10
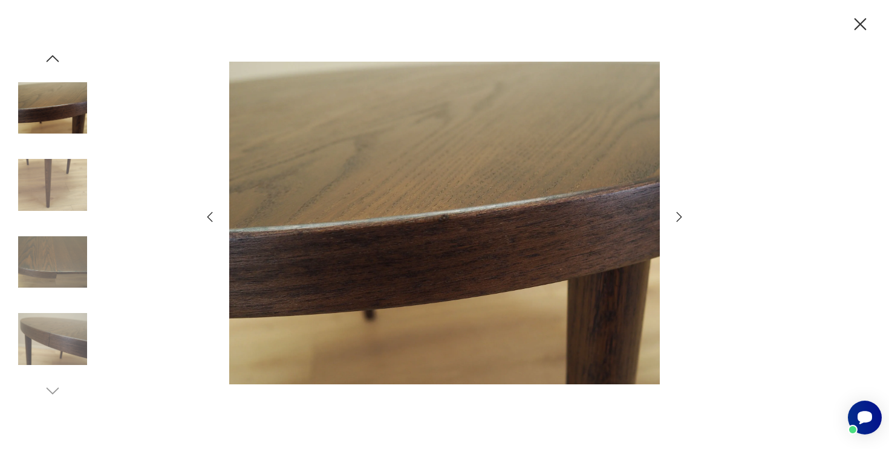
click at [209, 218] on icon "button" at bounding box center [209, 217] width 5 height 10
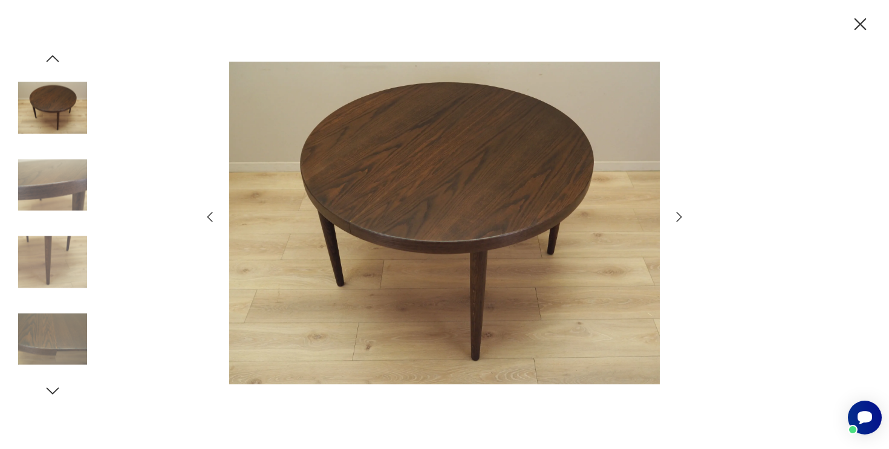
click at [209, 218] on icon "button" at bounding box center [209, 217] width 5 height 10
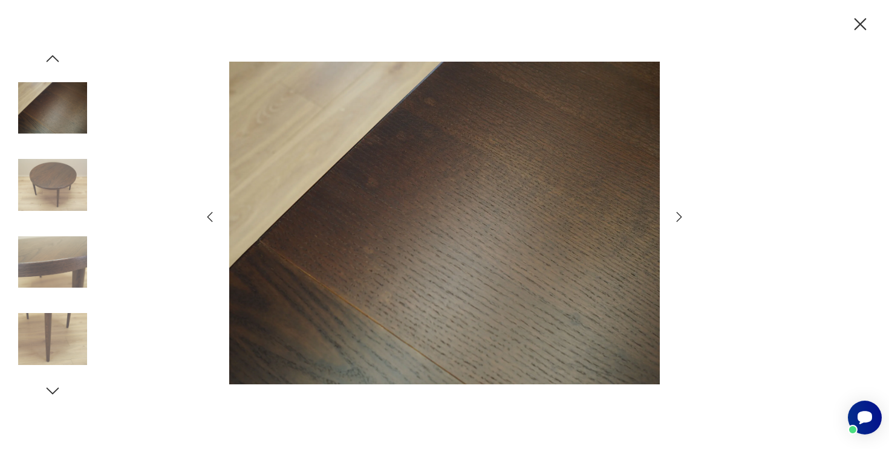
click at [209, 218] on icon "button" at bounding box center [209, 217] width 5 height 10
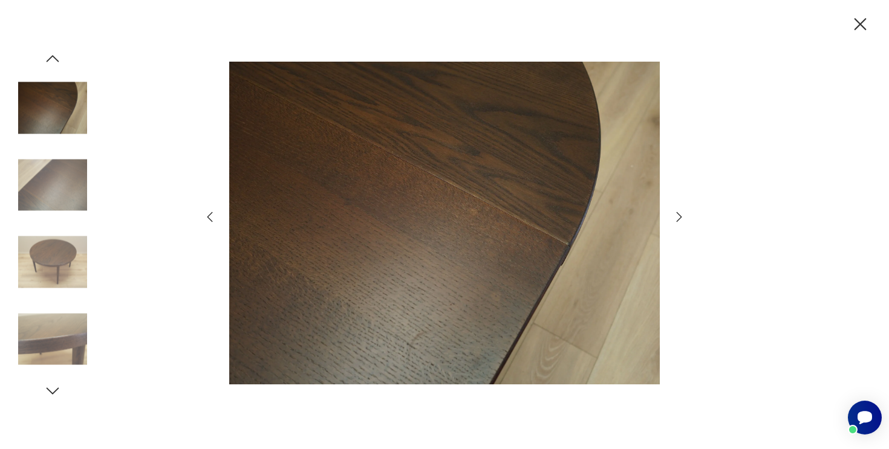
click at [209, 218] on icon "button" at bounding box center [209, 217] width 5 height 10
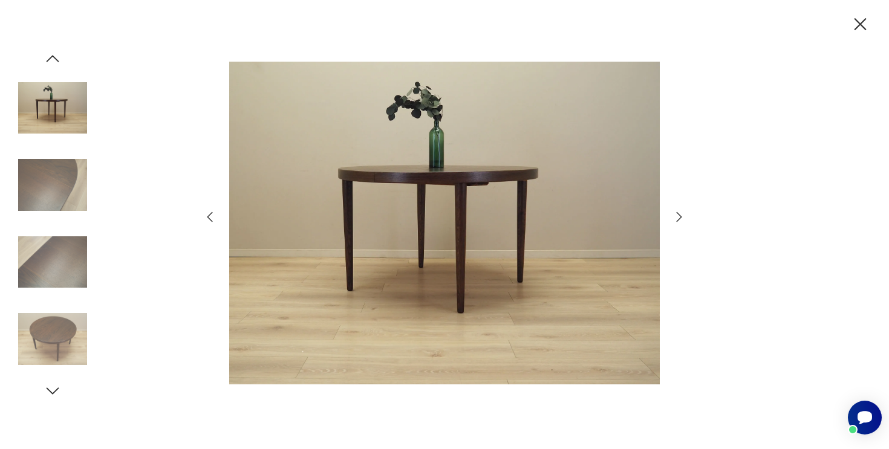
click at [209, 218] on icon "button" at bounding box center [209, 217] width 5 height 10
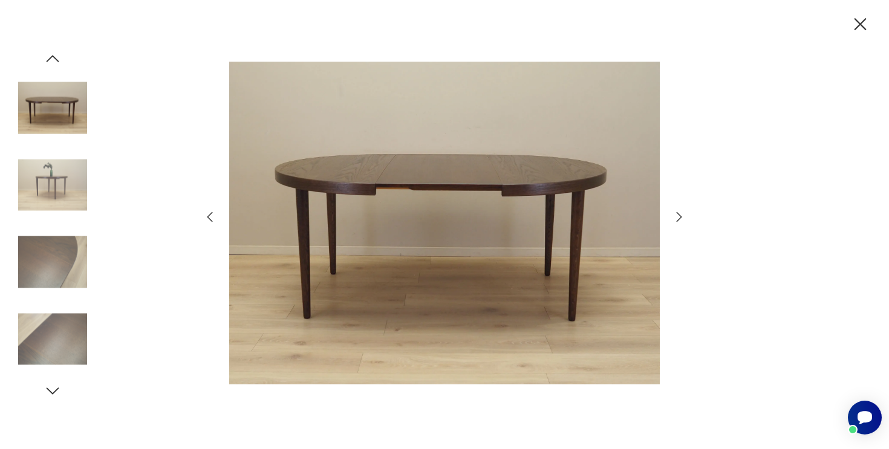
click at [209, 218] on icon "button" at bounding box center [209, 217] width 5 height 10
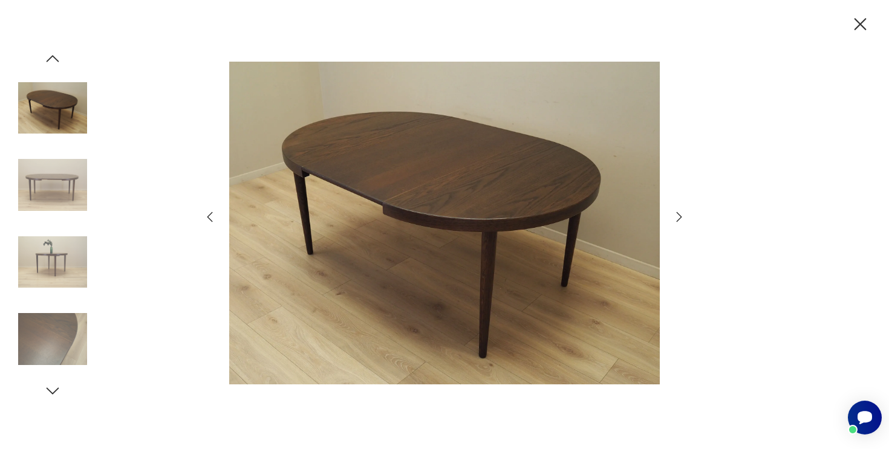
click at [59, 61] on icon "button" at bounding box center [53, 59] width 18 height 18
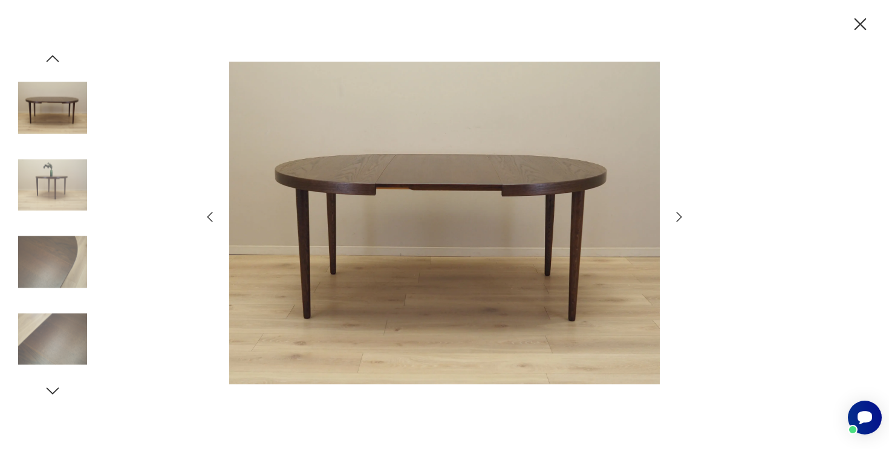
click at [59, 61] on icon "button" at bounding box center [53, 59] width 18 height 18
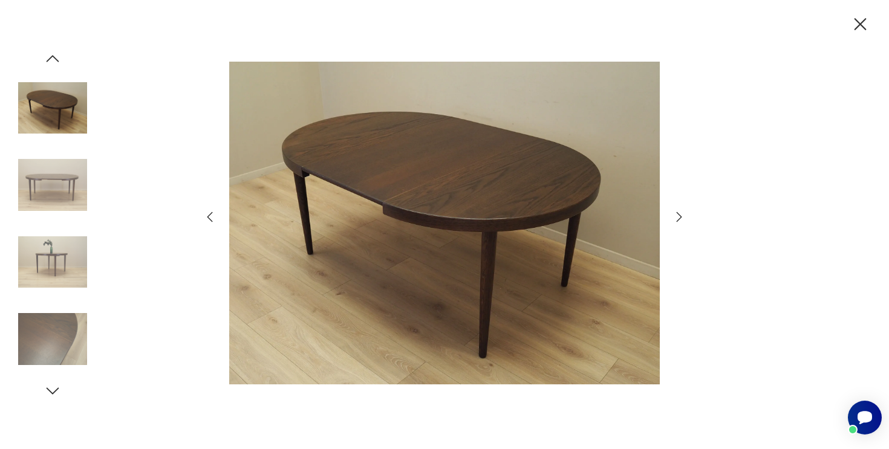
click at [59, 61] on icon "button" at bounding box center [53, 59] width 18 height 18
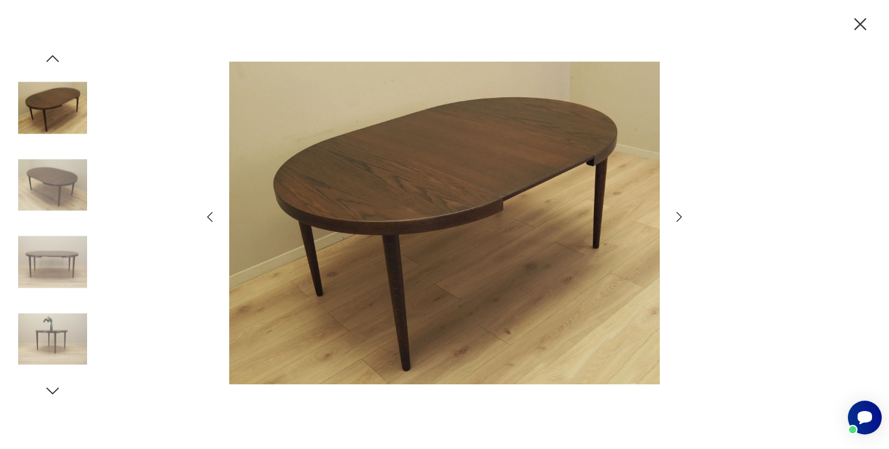
click at [59, 61] on icon "button" at bounding box center [53, 59] width 18 height 18
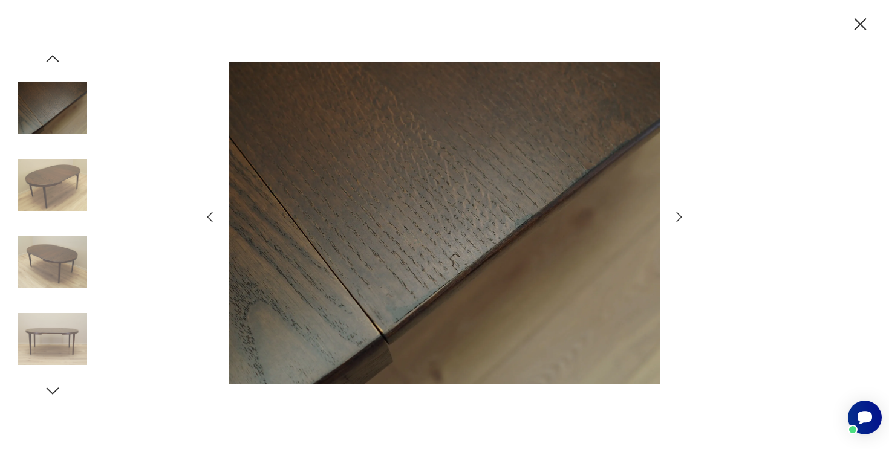
click at [59, 61] on icon "button" at bounding box center [53, 59] width 18 height 18
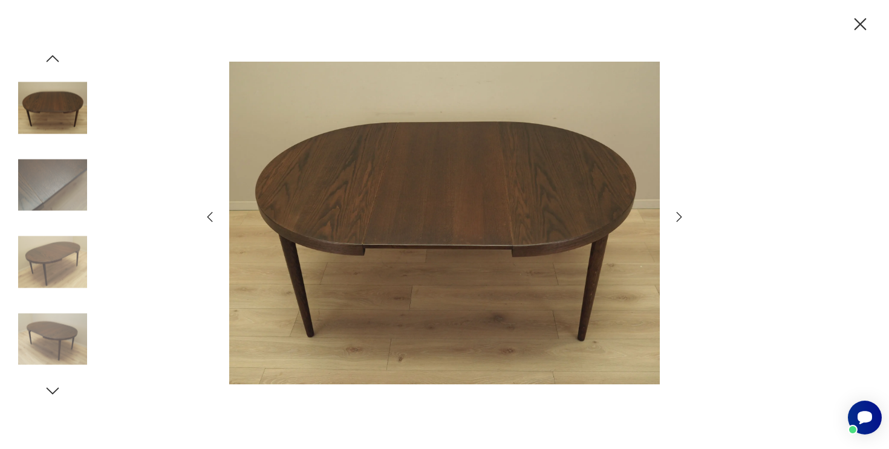
click at [59, 61] on icon "button" at bounding box center [53, 59] width 18 height 18
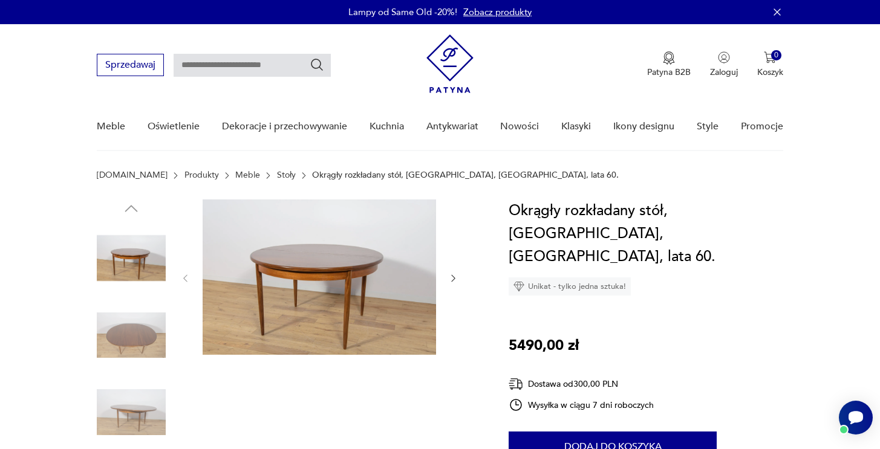
click at [113, 319] on img at bounding box center [131, 335] width 69 height 69
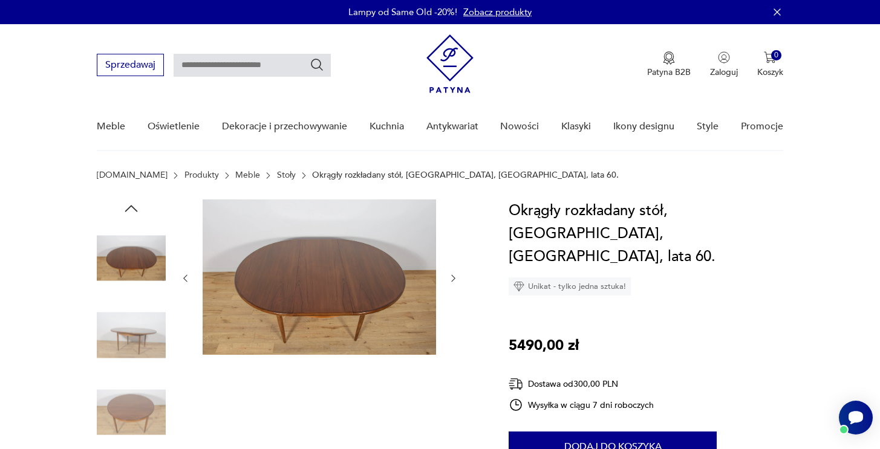
click at [110, 401] on img at bounding box center [131, 412] width 69 height 69
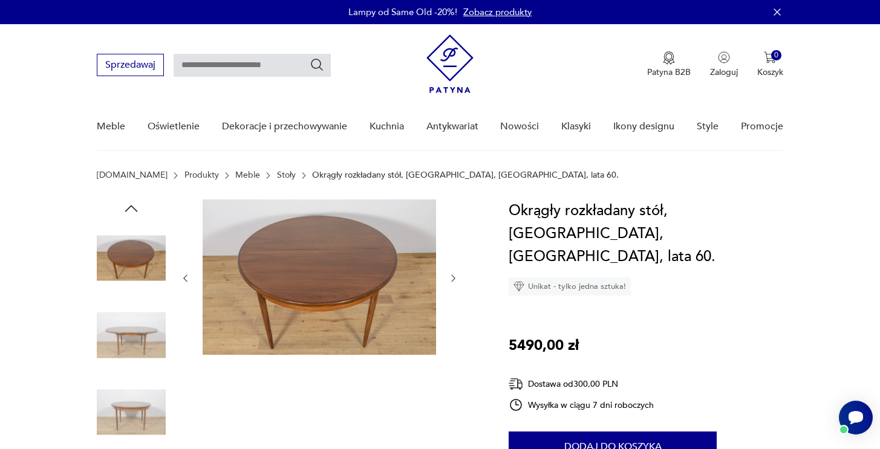
click at [99, 432] on img at bounding box center [131, 412] width 69 height 69
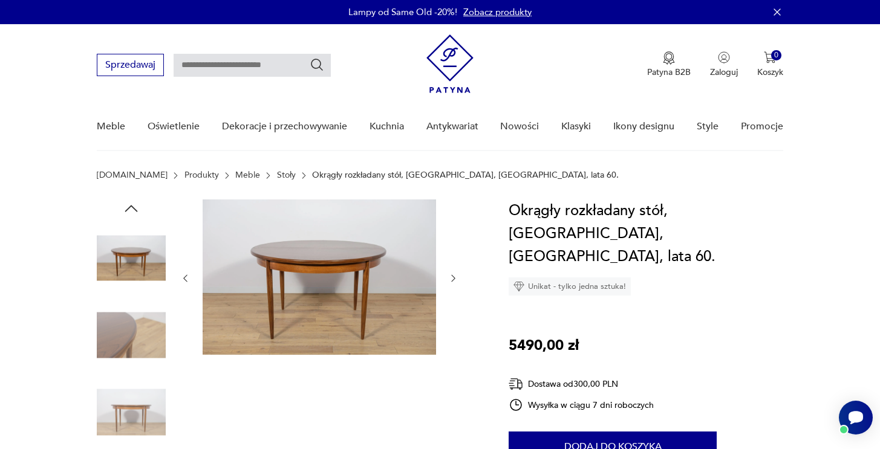
click at [136, 268] on img at bounding box center [131, 258] width 69 height 69
click at [131, 394] on img at bounding box center [131, 412] width 69 height 69
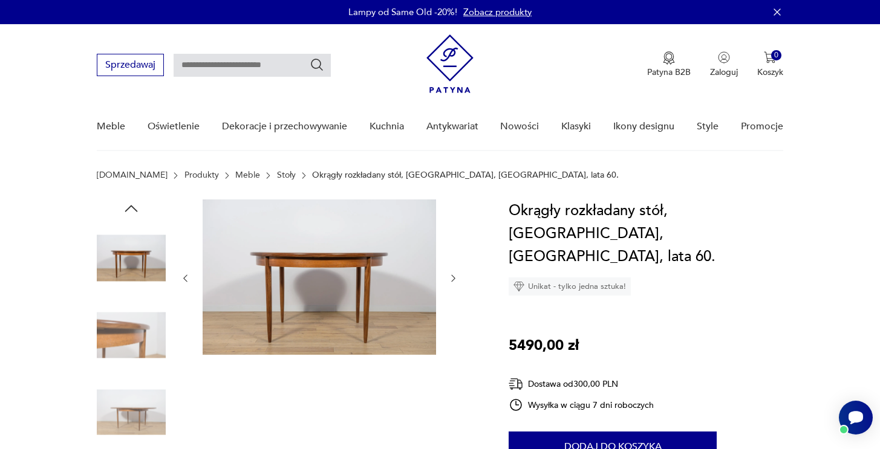
click at [140, 276] on img at bounding box center [131, 258] width 69 height 69
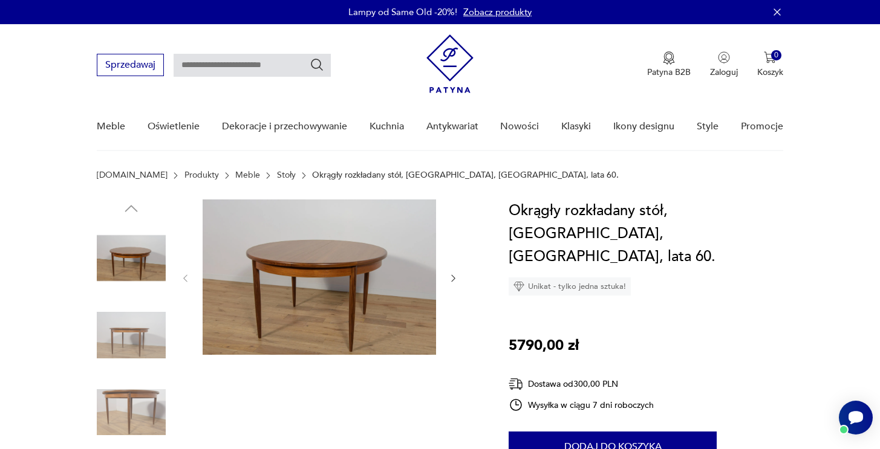
click at [125, 320] on img at bounding box center [131, 335] width 69 height 69
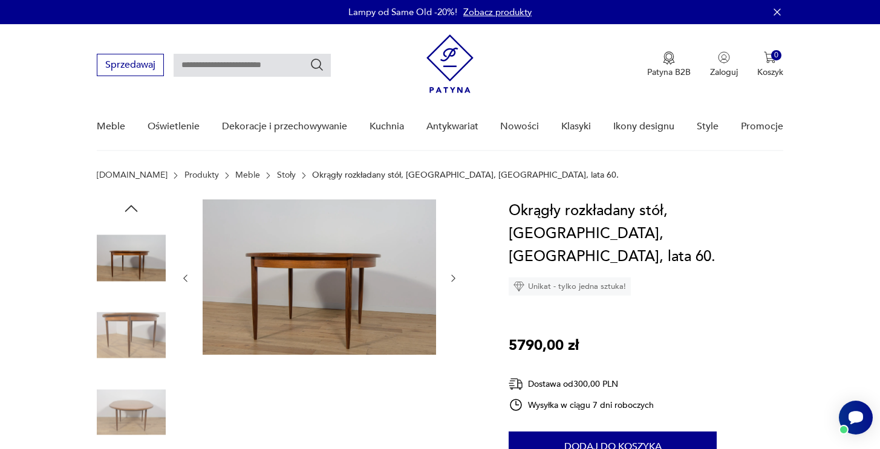
click at [129, 356] on img at bounding box center [131, 335] width 69 height 69
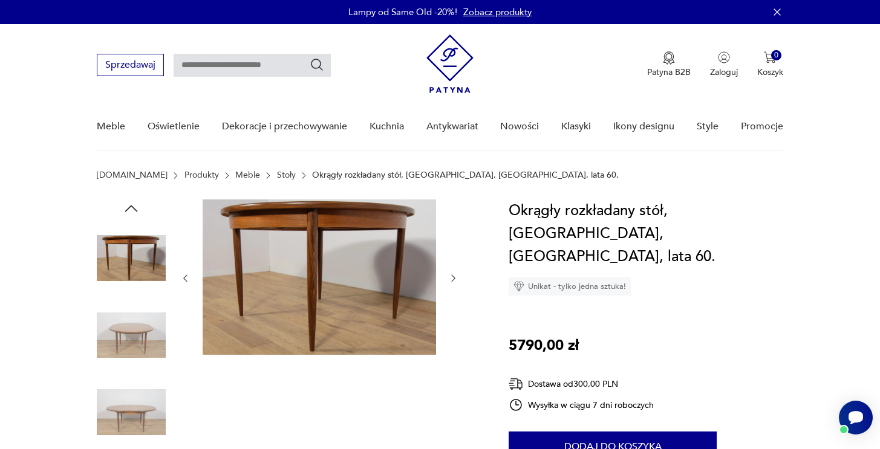
click at [125, 336] on img at bounding box center [131, 335] width 69 height 69
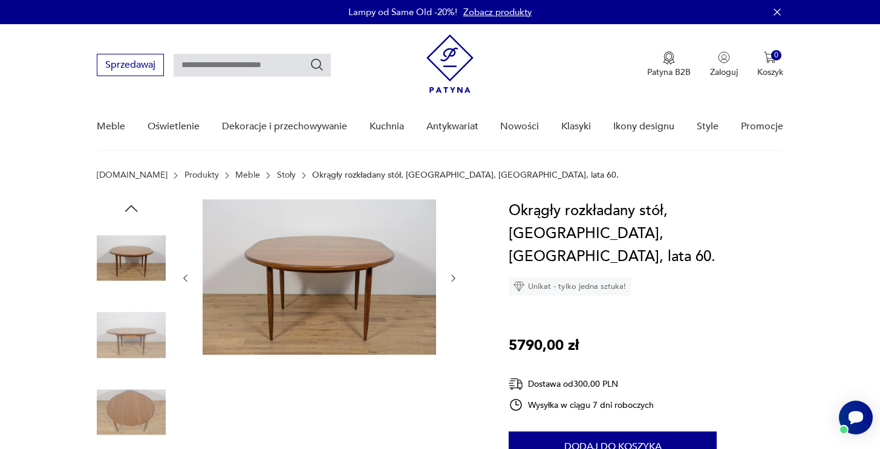
click at [140, 364] on img at bounding box center [131, 335] width 69 height 69
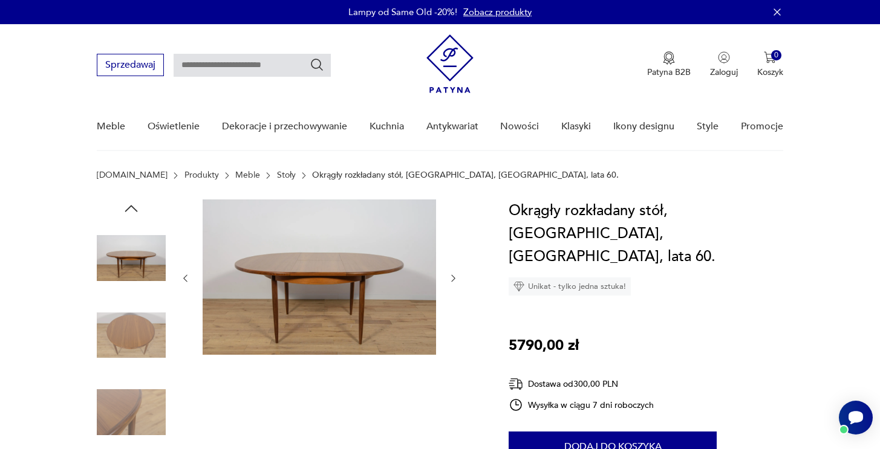
click at [135, 326] on img at bounding box center [131, 335] width 69 height 69
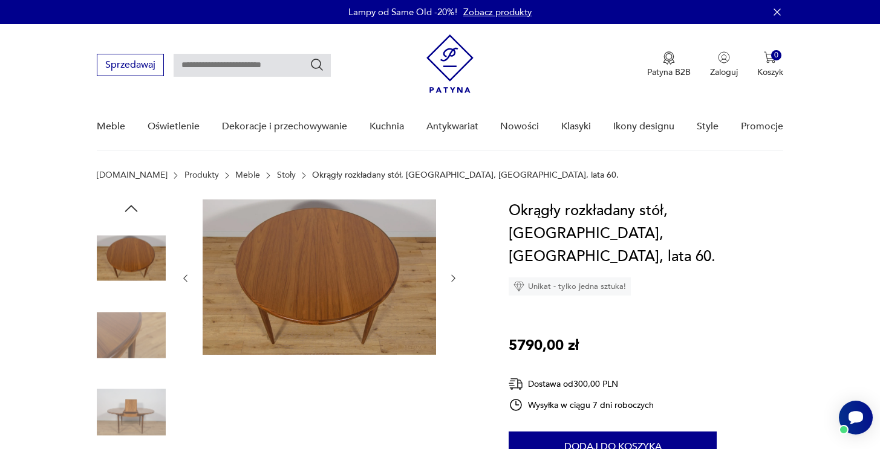
click at [142, 406] on img at bounding box center [131, 412] width 69 height 69
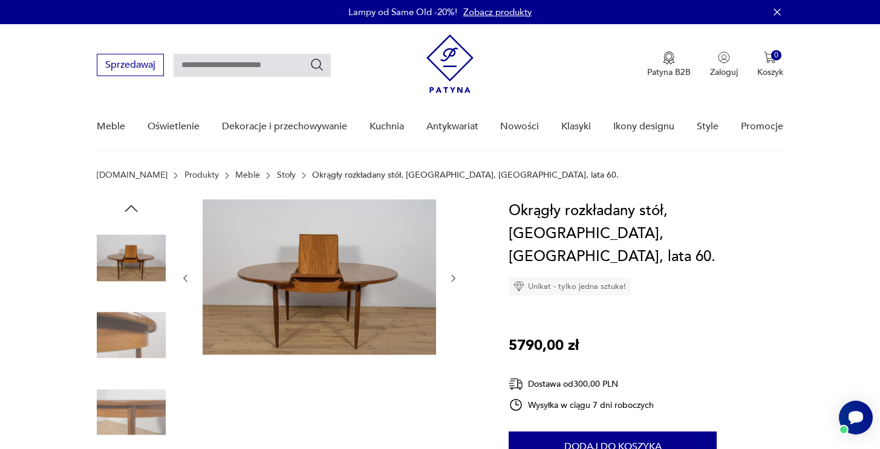
click at [141, 325] on img at bounding box center [131, 335] width 69 height 69
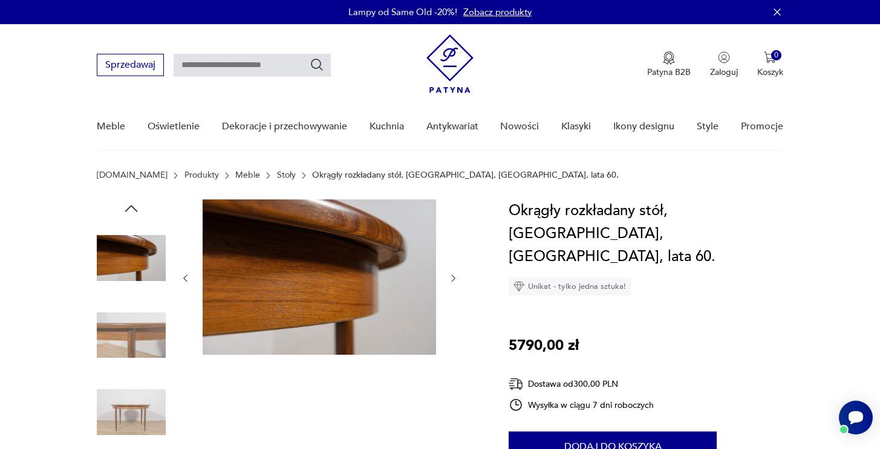
click at [140, 327] on img at bounding box center [131, 335] width 69 height 69
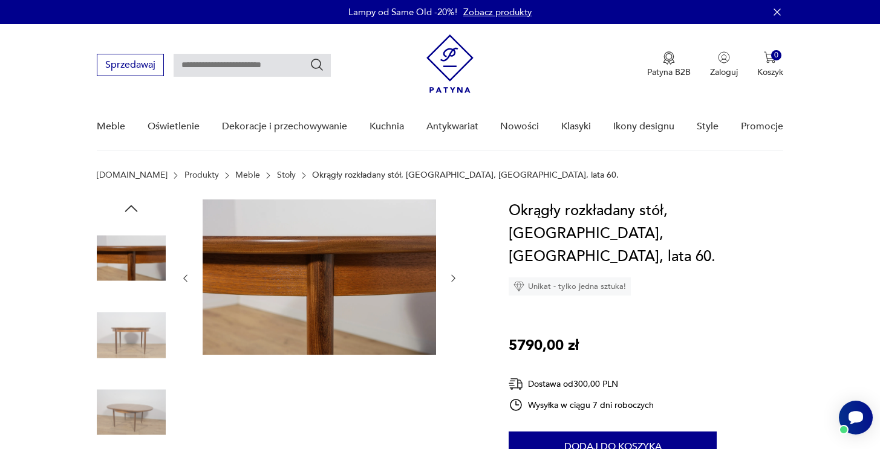
click at [132, 345] on img at bounding box center [131, 335] width 69 height 69
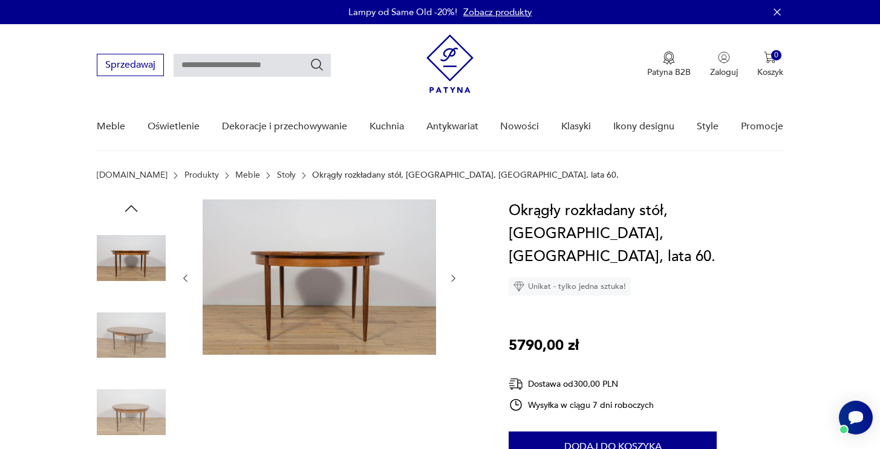
click at [126, 366] on img at bounding box center [131, 335] width 69 height 69
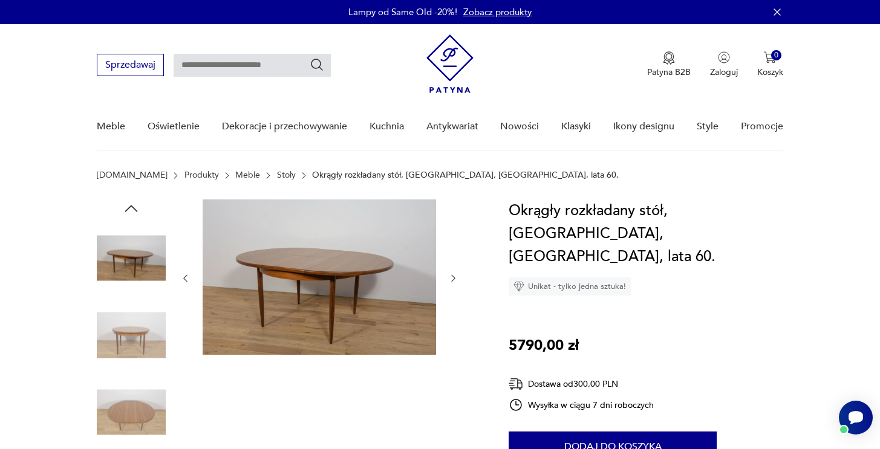
click at [131, 347] on img at bounding box center [131, 335] width 69 height 69
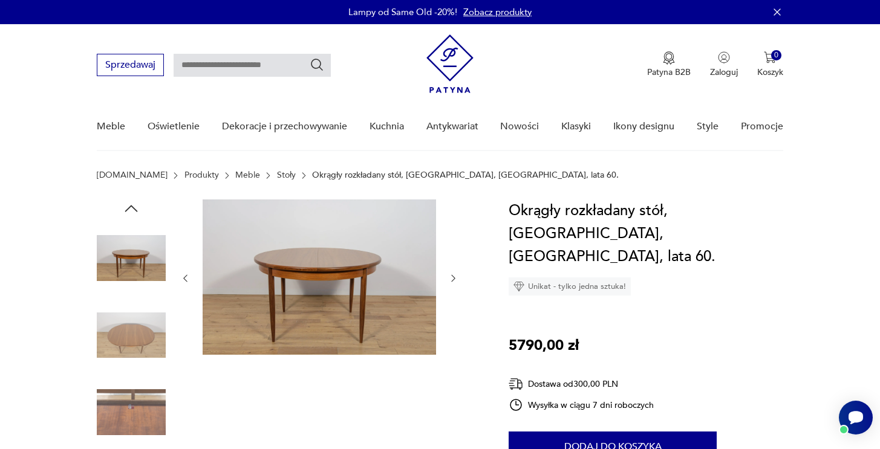
click at [135, 368] on img at bounding box center [131, 335] width 69 height 69
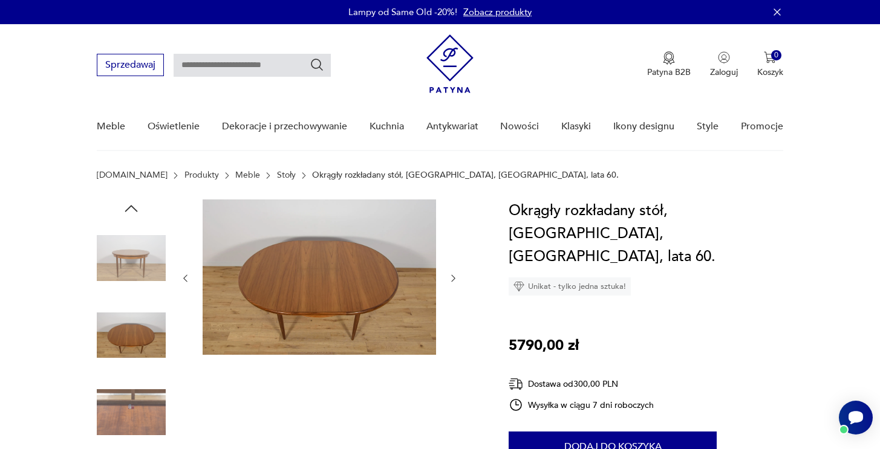
click at [137, 408] on img at bounding box center [131, 412] width 69 height 69
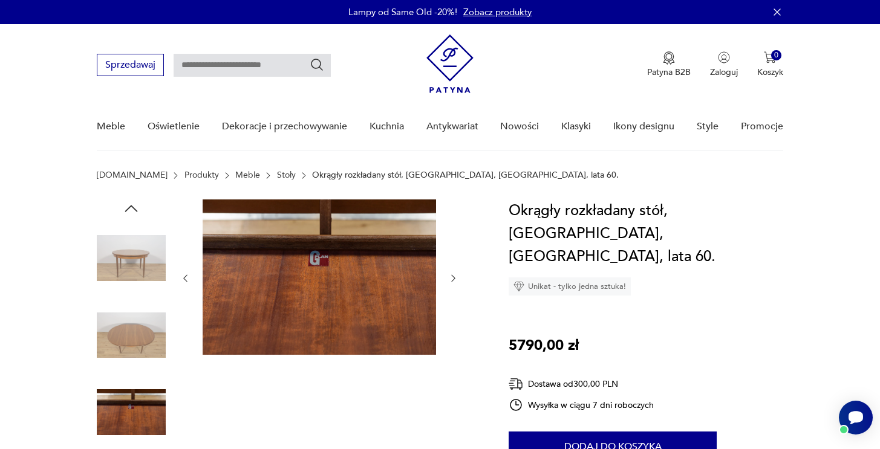
click at [135, 258] on img at bounding box center [131, 258] width 69 height 69
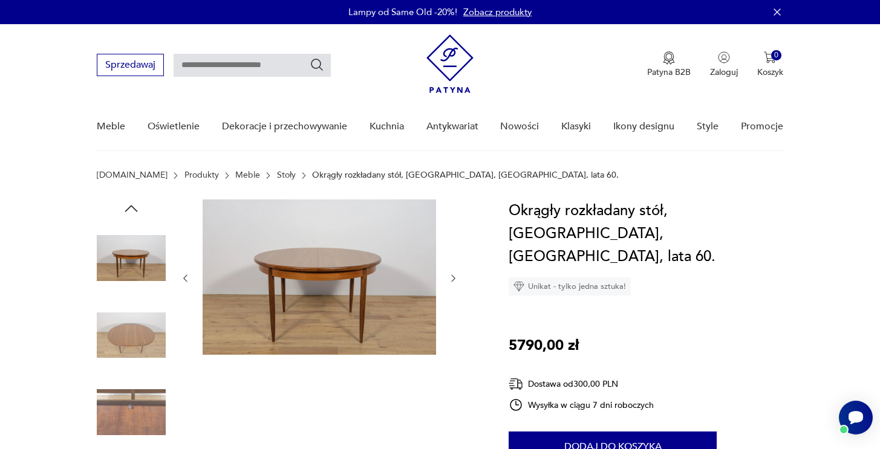
click at [131, 201] on icon "button" at bounding box center [131, 209] width 18 height 18
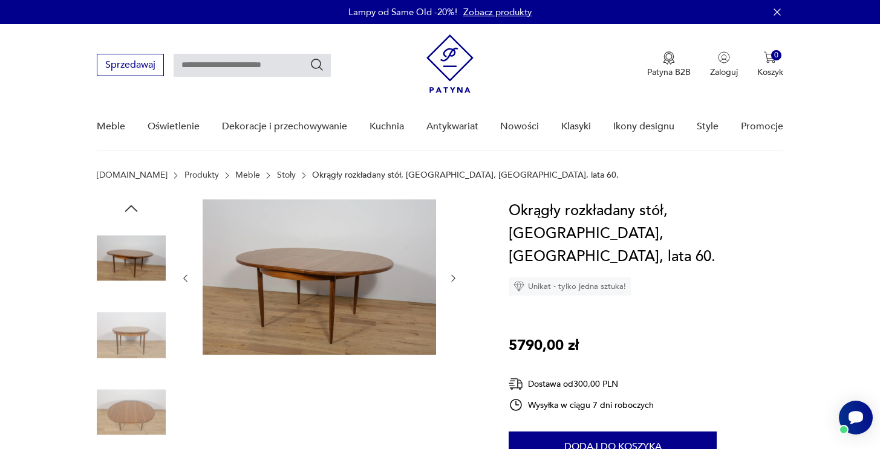
click at [131, 201] on icon "button" at bounding box center [131, 209] width 18 height 18
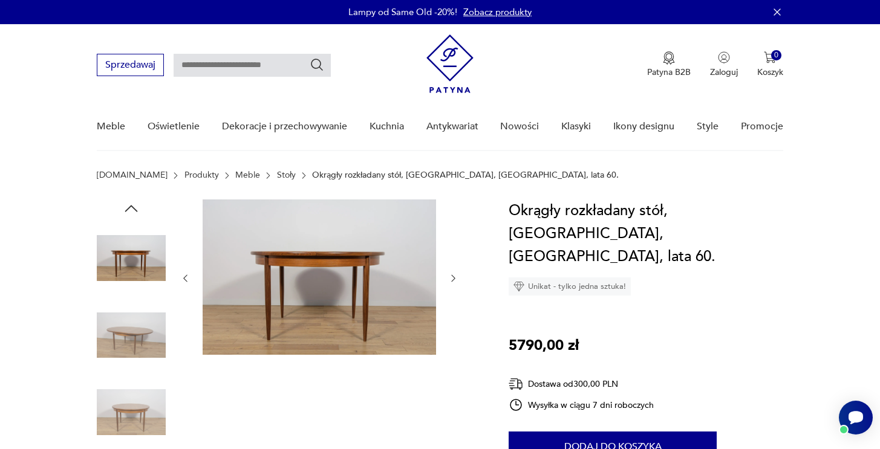
click at [131, 201] on icon "button" at bounding box center [131, 209] width 18 height 18
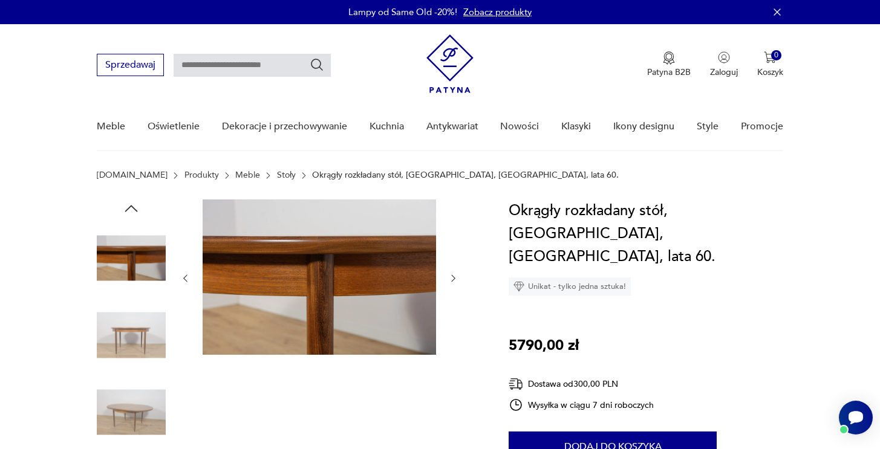
click at [131, 201] on icon "button" at bounding box center [131, 209] width 18 height 18
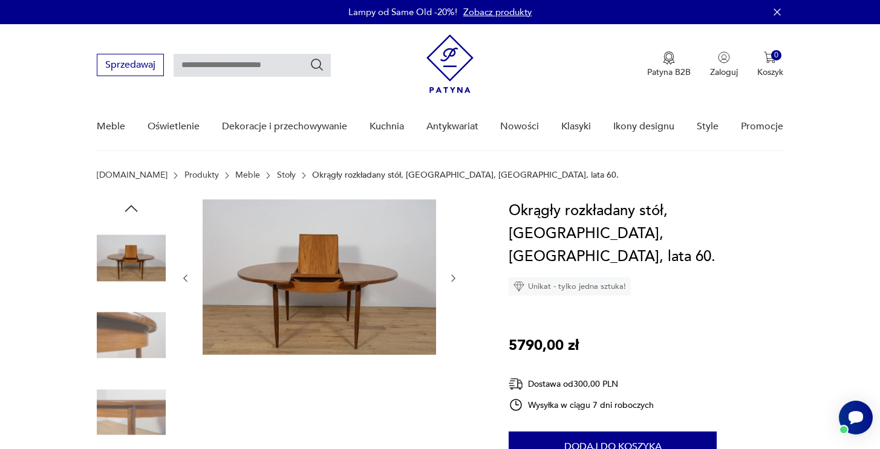
click at [131, 201] on icon "button" at bounding box center [131, 209] width 18 height 18
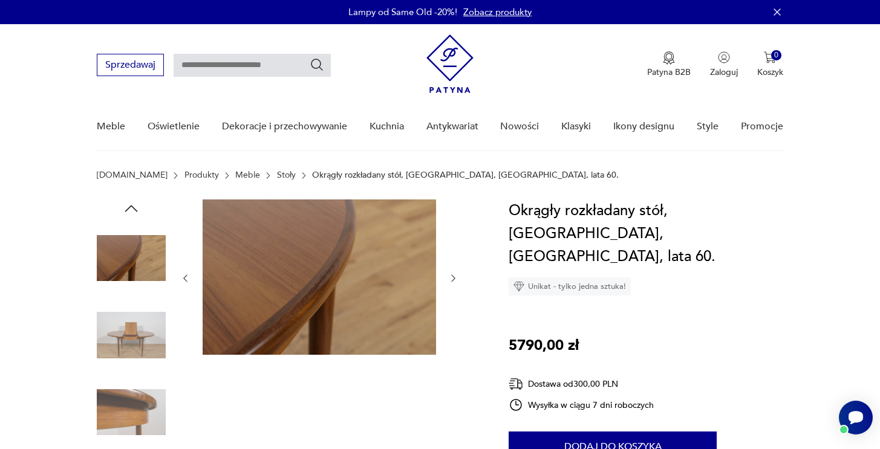
click at [131, 201] on icon "button" at bounding box center [131, 209] width 18 height 18
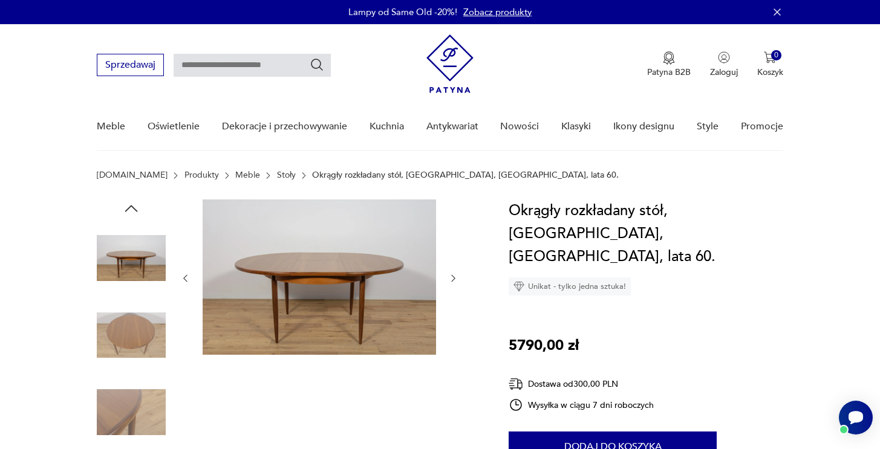
click at [131, 201] on icon "button" at bounding box center [131, 209] width 18 height 18
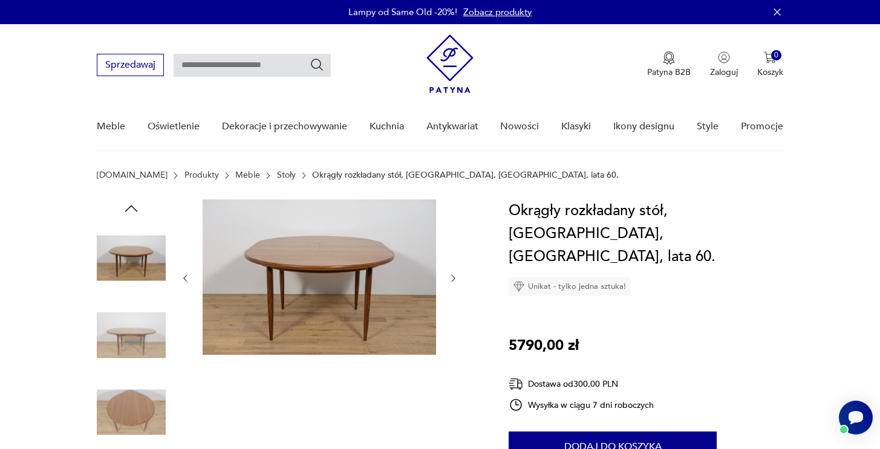
click at [131, 201] on icon "button" at bounding box center [131, 209] width 18 height 18
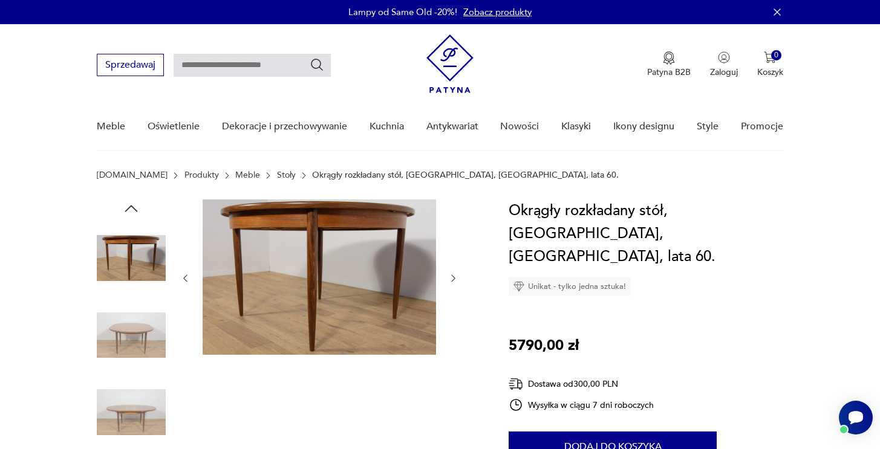
click at [131, 201] on icon "button" at bounding box center [131, 209] width 18 height 18
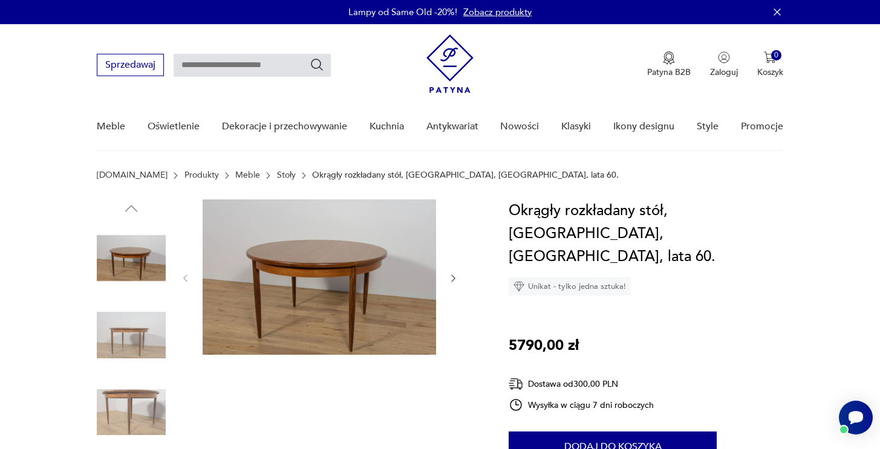
click at [132, 274] on img at bounding box center [131, 258] width 69 height 69
click at [305, 237] on img at bounding box center [319, 277] width 233 height 155
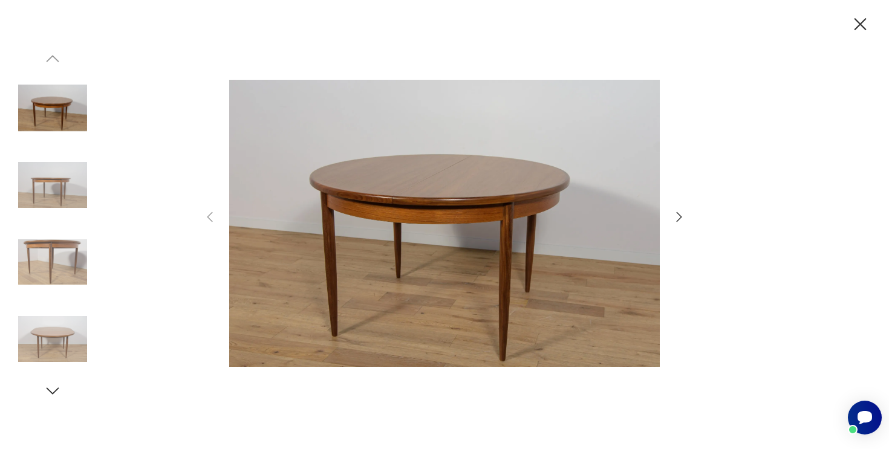
click at [677, 218] on icon "button" at bounding box center [679, 217] width 15 height 15
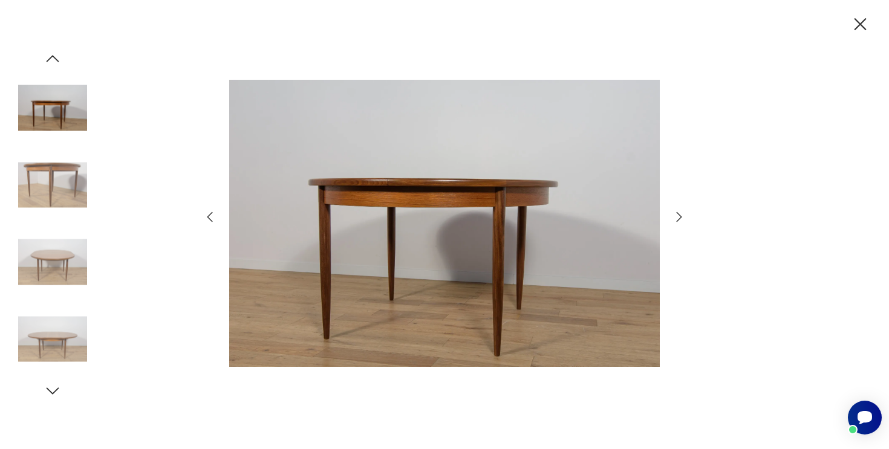
click at [677, 218] on icon "button" at bounding box center [679, 217] width 15 height 15
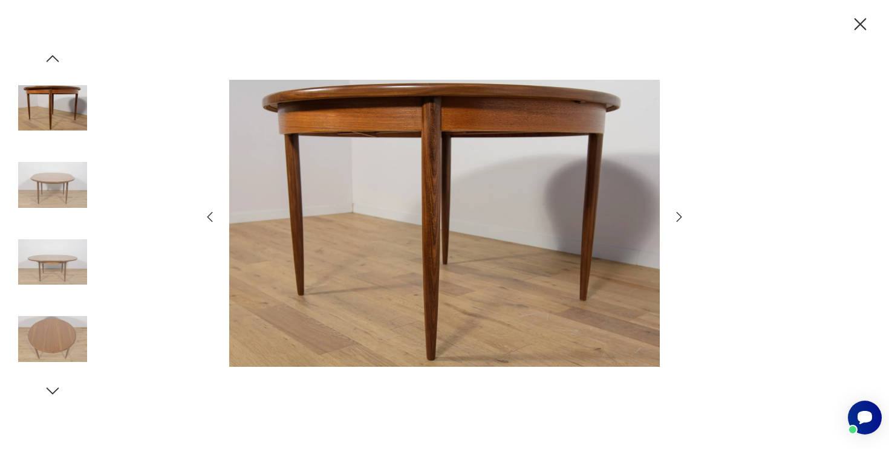
click at [677, 218] on icon "button" at bounding box center [679, 217] width 15 height 15
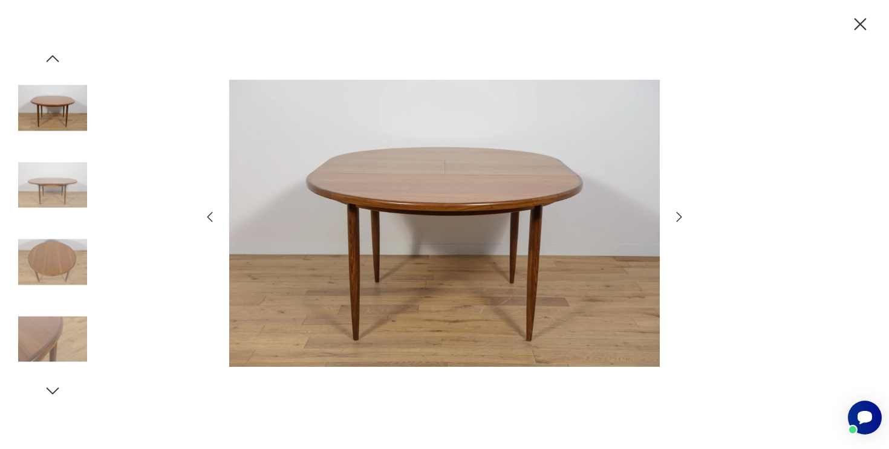
click at [677, 218] on icon "button" at bounding box center [679, 217] width 15 height 15
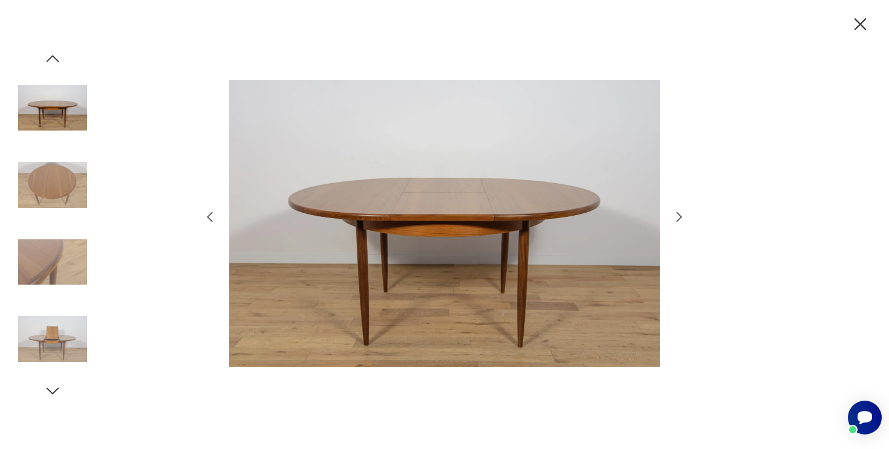
click at [681, 217] on icon "button" at bounding box center [679, 217] width 5 height 10
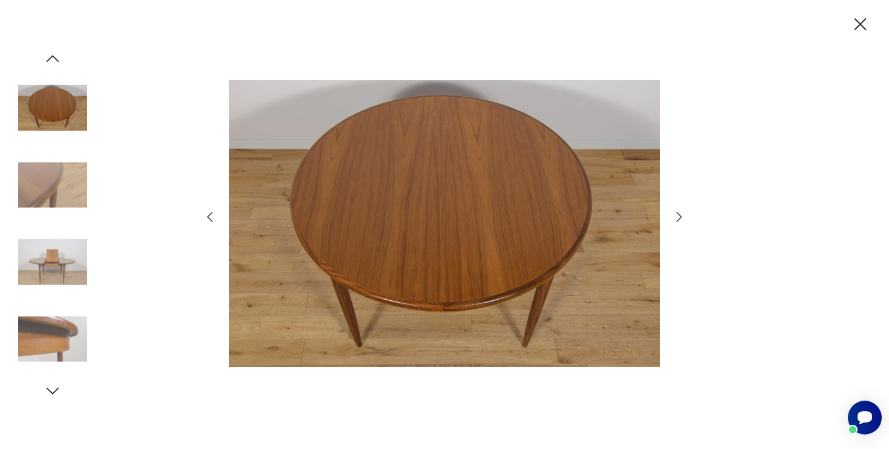
click at [681, 217] on icon "button" at bounding box center [679, 217] width 5 height 10
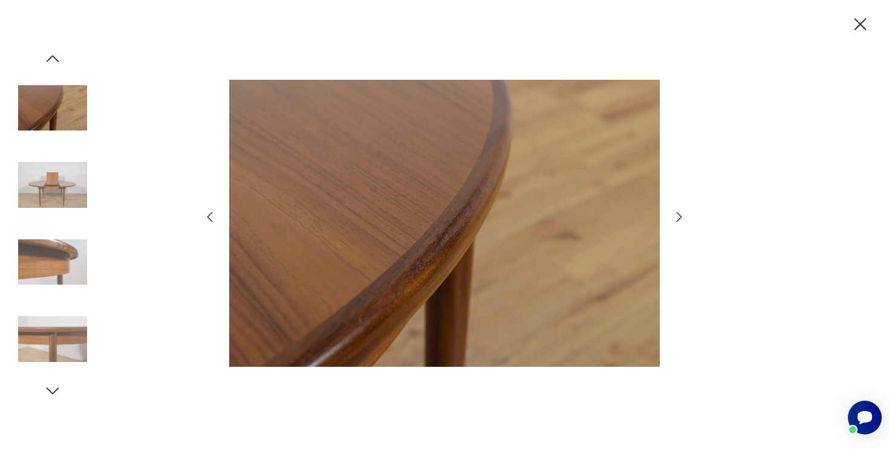
click at [681, 217] on icon "button" at bounding box center [679, 217] width 5 height 10
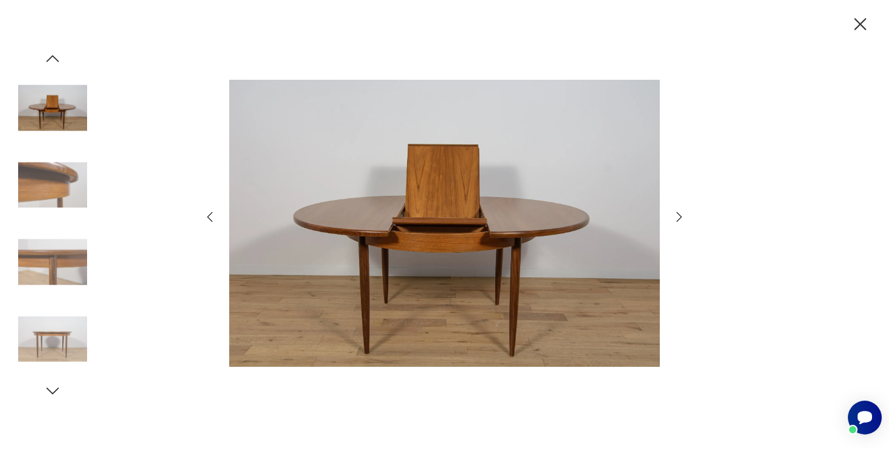
click at [681, 217] on icon "button" at bounding box center [679, 217] width 5 height 10
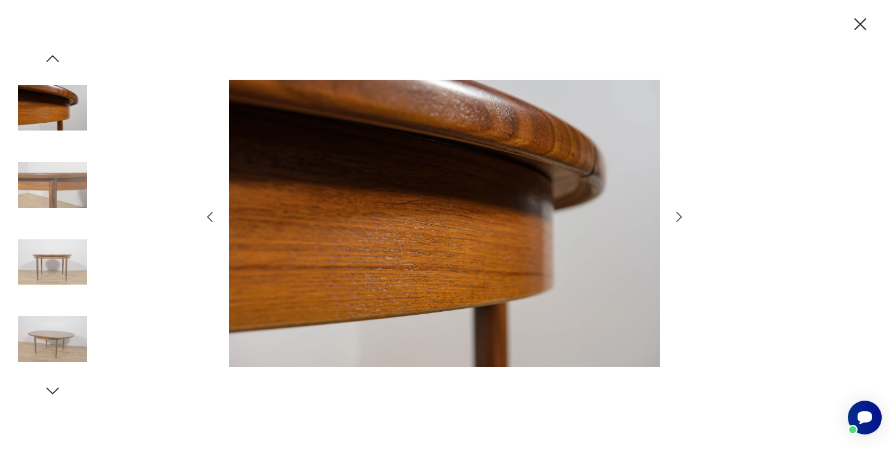
click at [681, 217] on icon "button" at bounding box center [679, 217] width 5 height 10
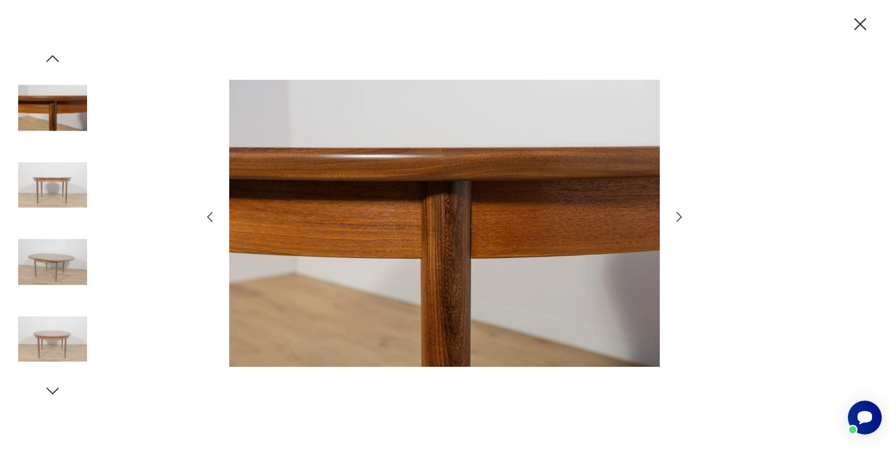
click at [681, 217] on icon "button" at bounding box center [679, 217] width 5 height 10
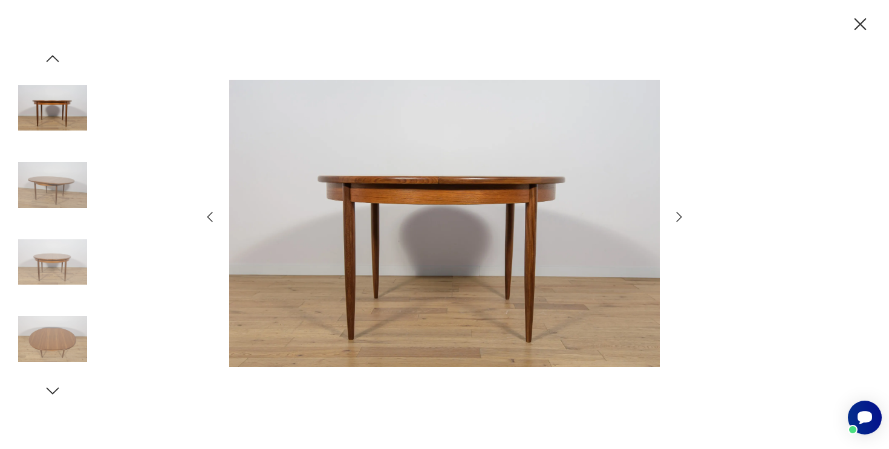
click at [681, 217] on icon "button" at bounding box center [679, 217] width 5 height 10
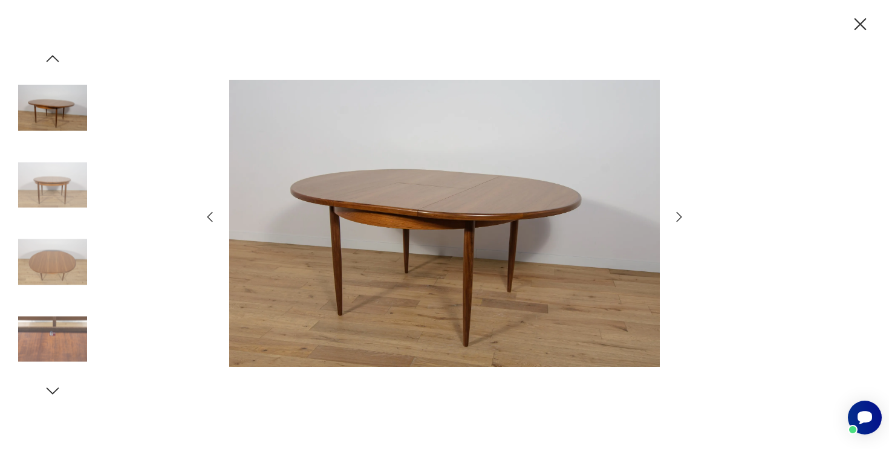
click at [681, 217] on icon "button" at bounding box center [679, 217] width 5 height 10
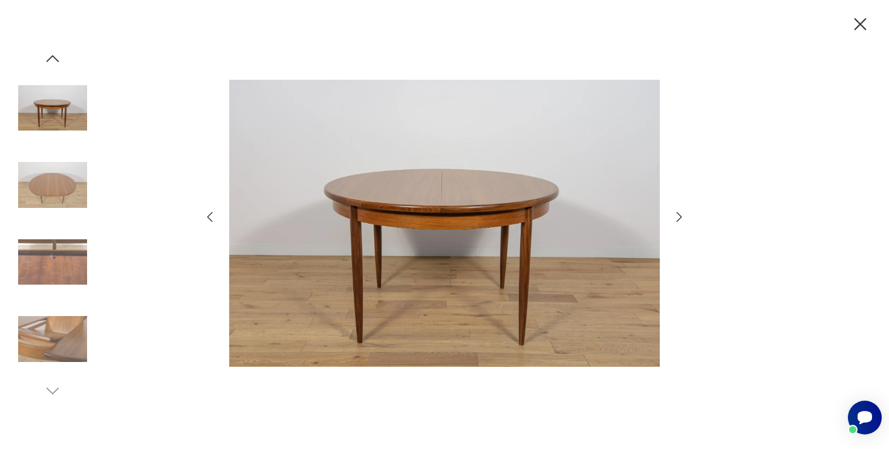
click at [681, 217] on icon "button" at bounding box center [679, 217] width 5 height 10
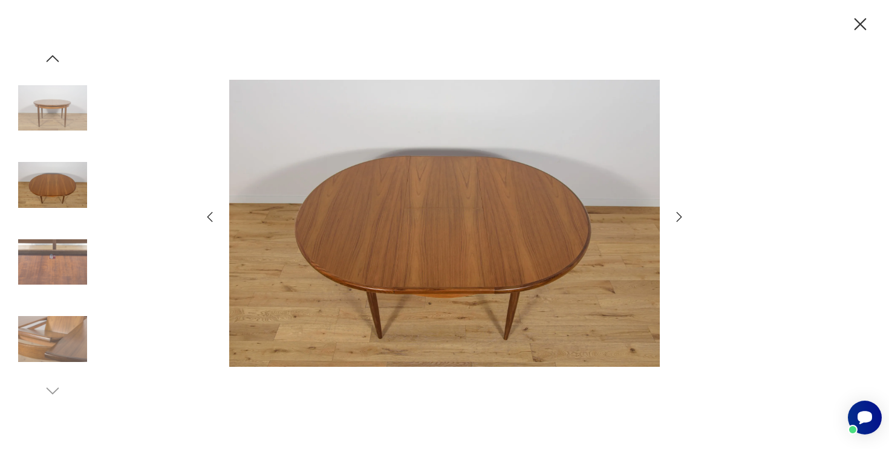
click at [681, 217] on icon "button" at bounding box center [679, 217] width 5 height 10
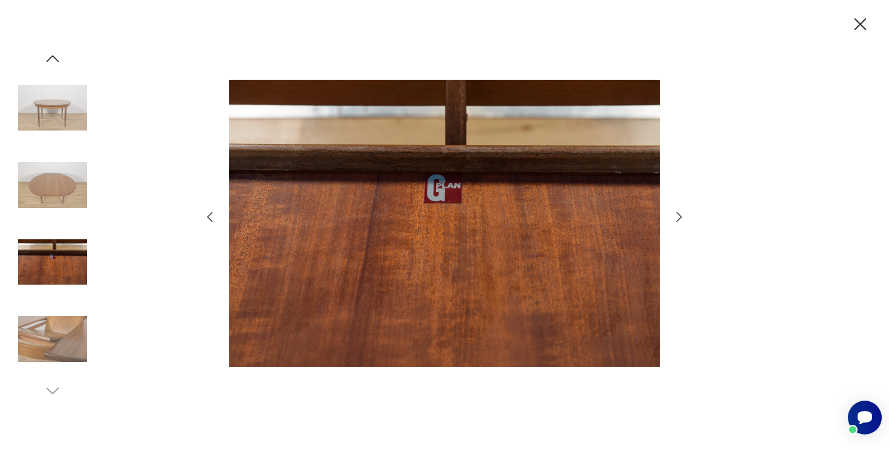
click at [681, 217] on icon "button" at bounding box center [679, 217] width 5 height 10
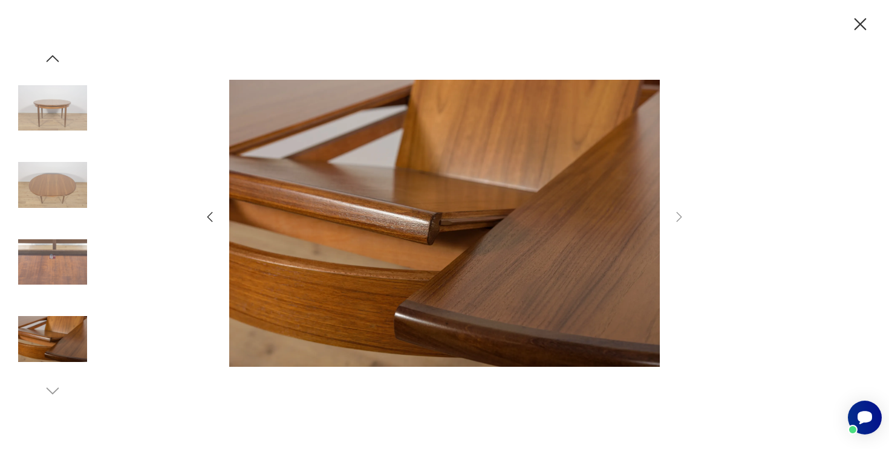
click at [859, 26] on icon "button" at bounding box center [860, 24] width 21 height 21
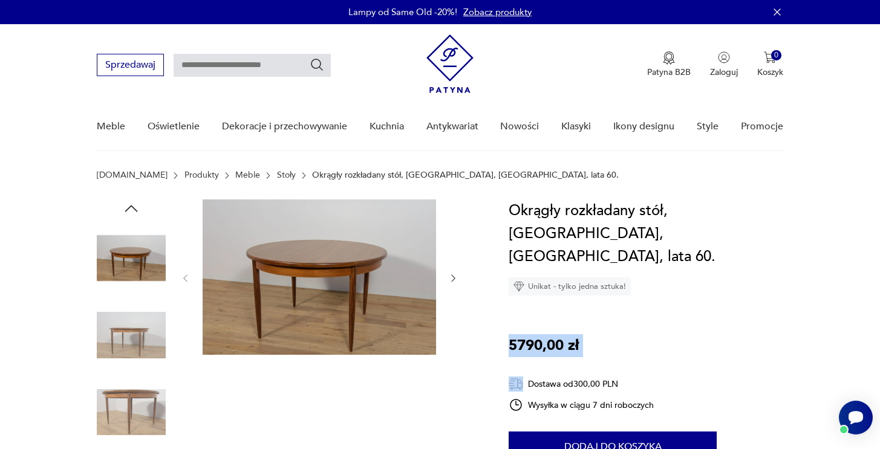
drag, startPoint x: 510, startPoint y: 322, endPoint x: 608, endPoint y: 341, distance: 99.2
click at [608, 341] on div "Okrągły rozkładany stół, [GEOGRAPHIC_DATA], [GEOGRAPHIC_DATA], lata 60. Unikat …" at bounding box center [646, 388] width 275 height 377
